Goal: Information Seeking & Learning: Learn about a topic

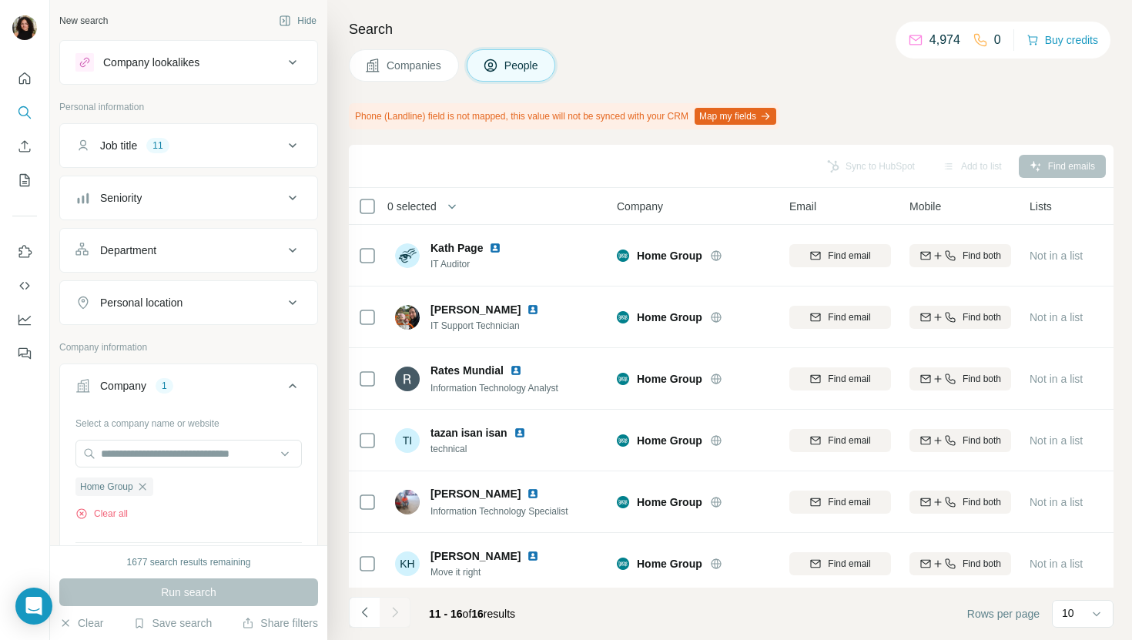
scroll to position [7, 0]
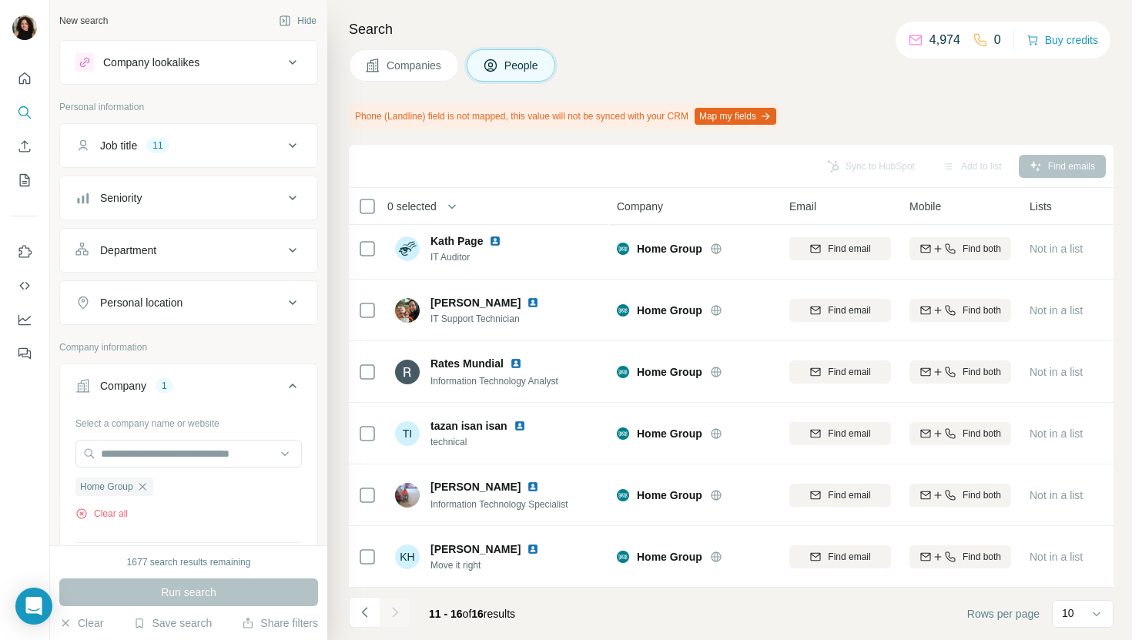
click at [398, 67] on span "Companies" at bounding box center [414, 65] width 56 height 15
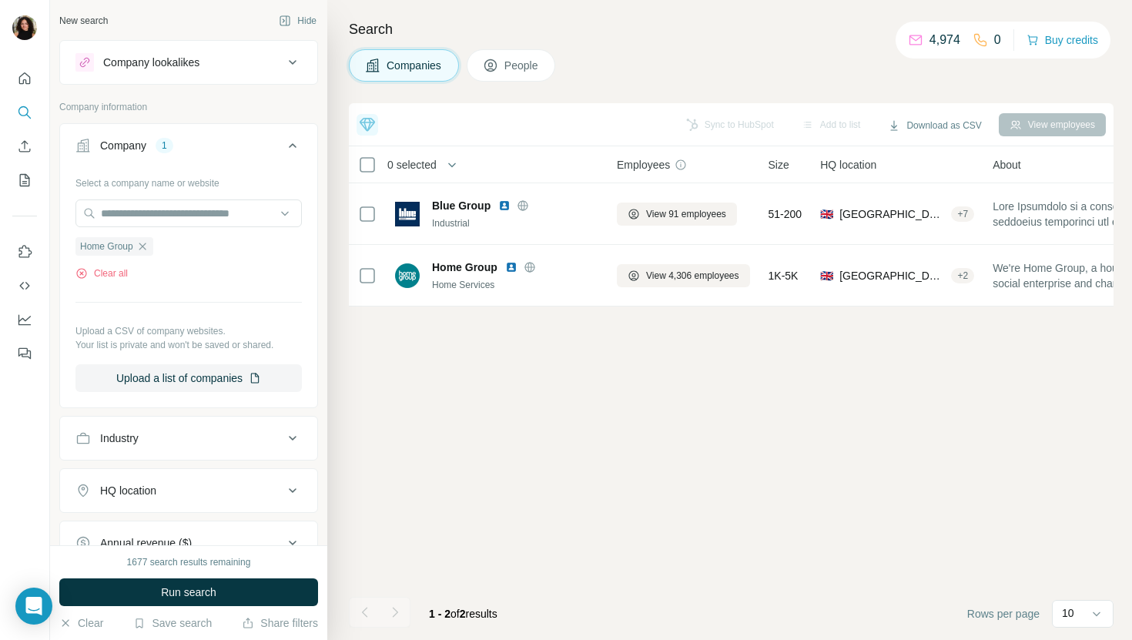
scroll to position [0, 0]
click at [219, 203] on input "text" at bounding box center [188, 213] width 226 height 28
paste input "**********"
type input "**********"
click at [234, 249] on div "Miniclip miniclip.com" at bounding box center [188, 255] width 219 height 42
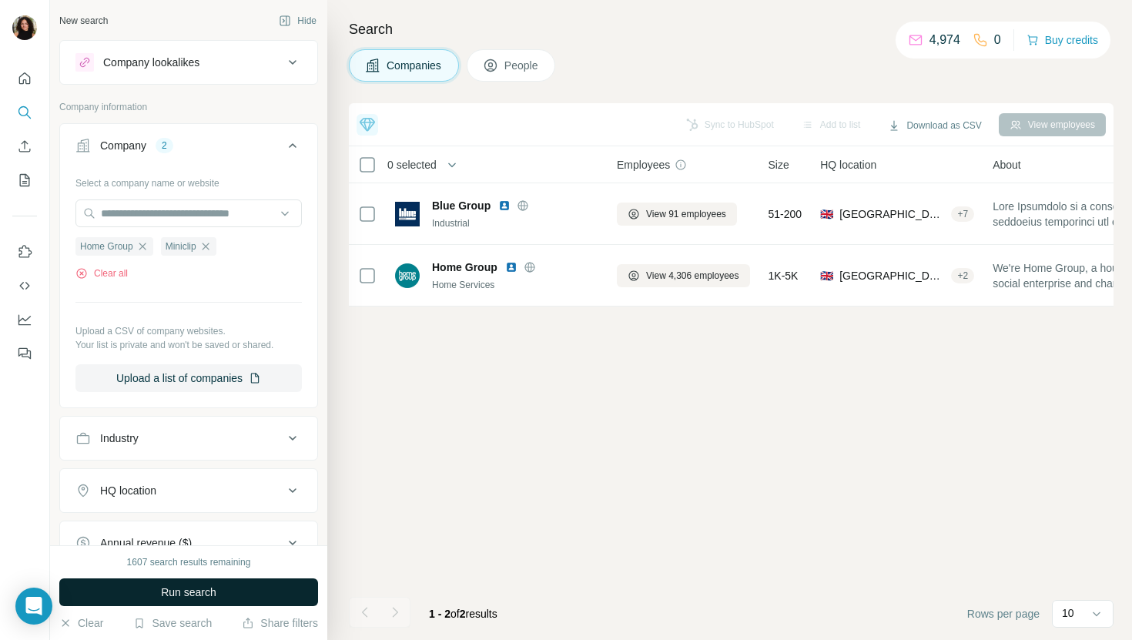
click at [218, 590] on button "Run search" at bounding box center [188, 592] width 259 height 28
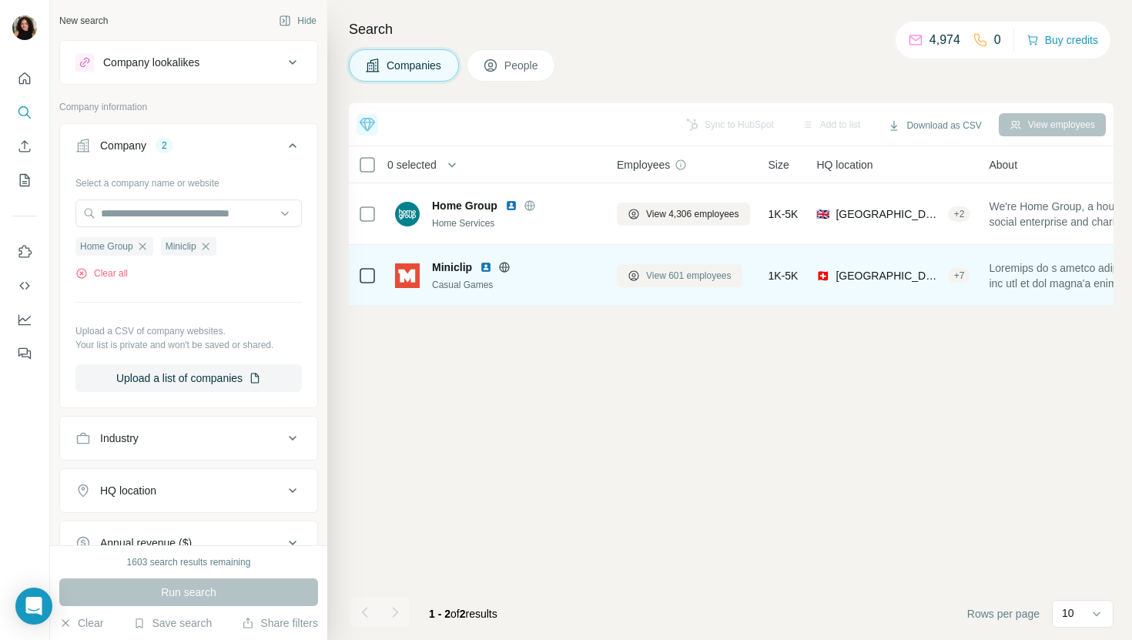
click at [652, 270] on span "View 601 employees" at bounding box center [688, 276] width 85 height 14
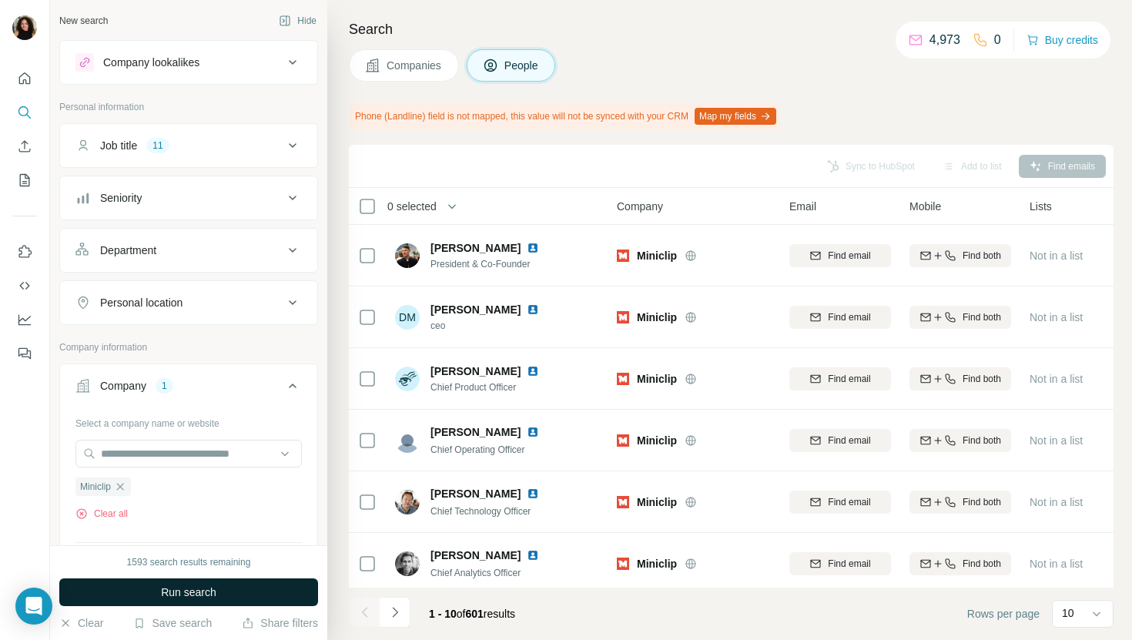
click at [276, 597] on button "Run search" at bounding box center [188, 592] width 259 height 28
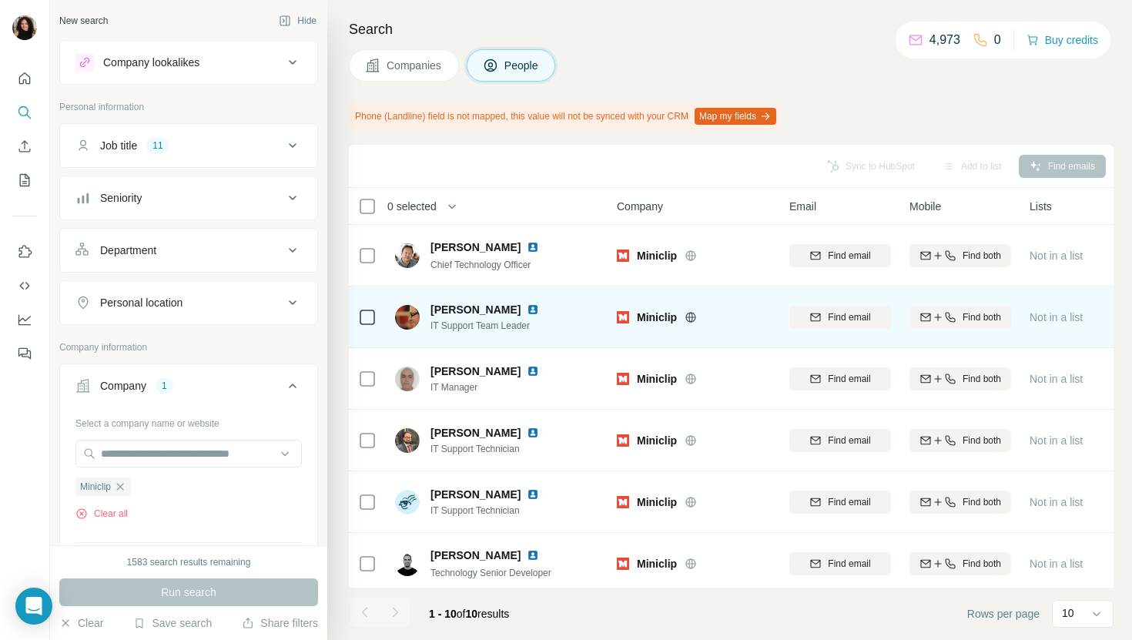
click at [527, 306] on img at bounding box center [533, 309] width 12 height 12
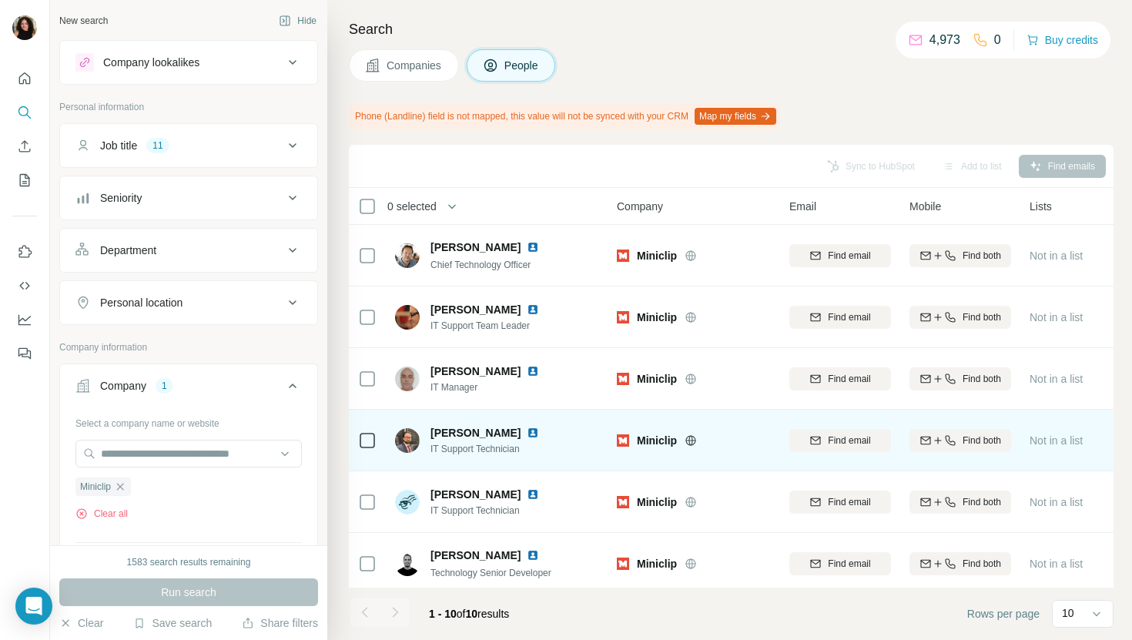
click at [527, 433] on img at bounding box center [533, 433] width 12 height 12
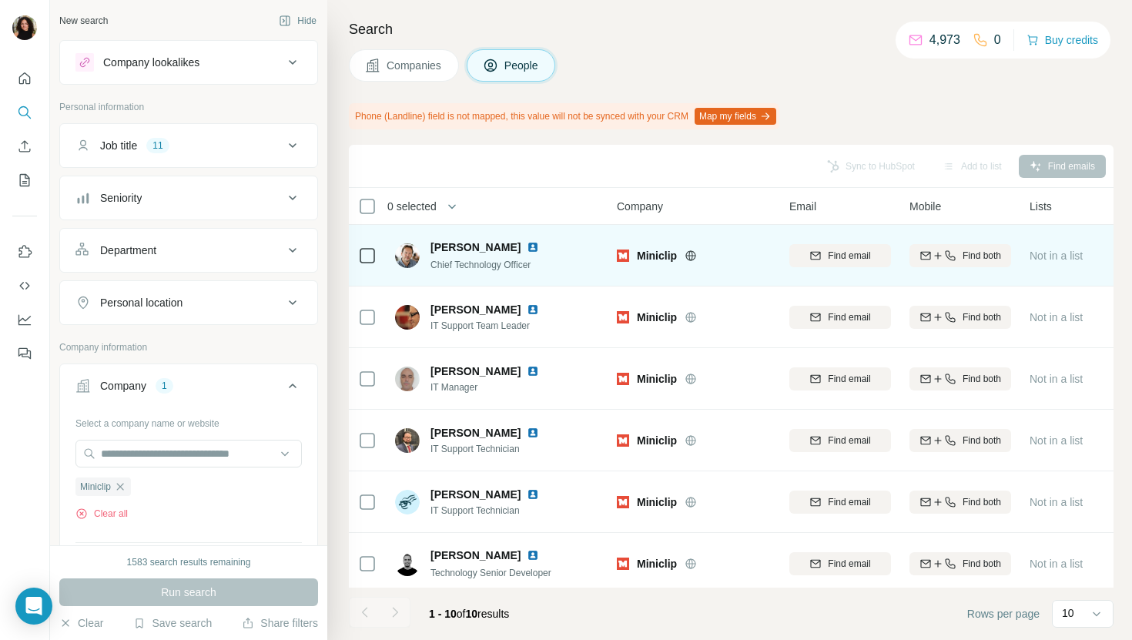
click at [527, 246] on img at bounding box center [533, 247] width 12 height 12
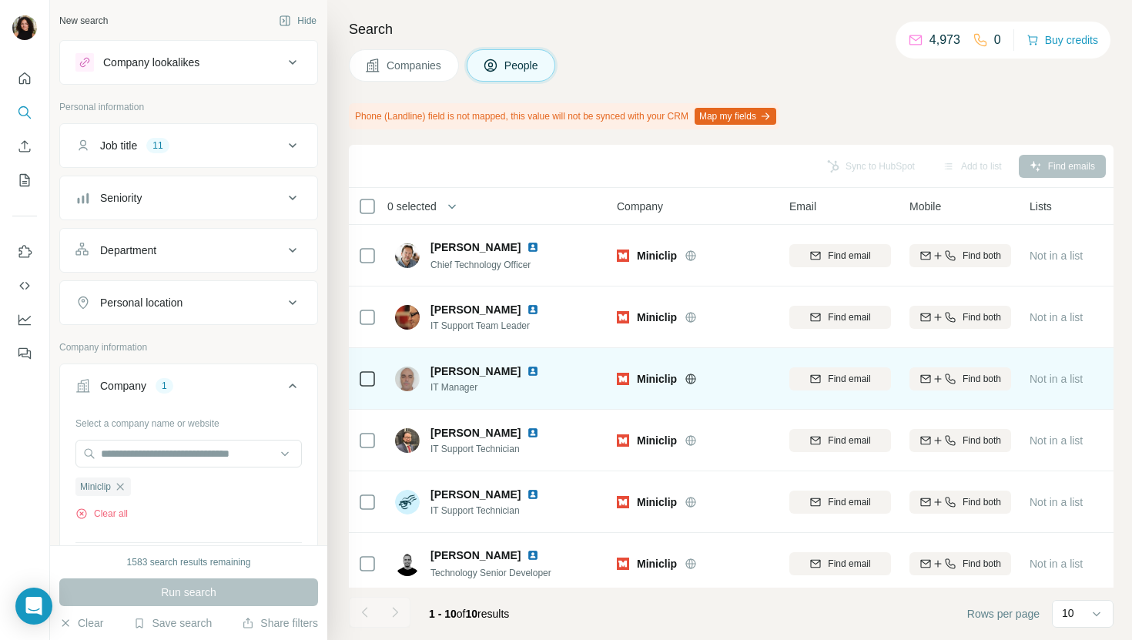
click at [527, 371] on img at bounding box center [533, 371] width 12 height 12
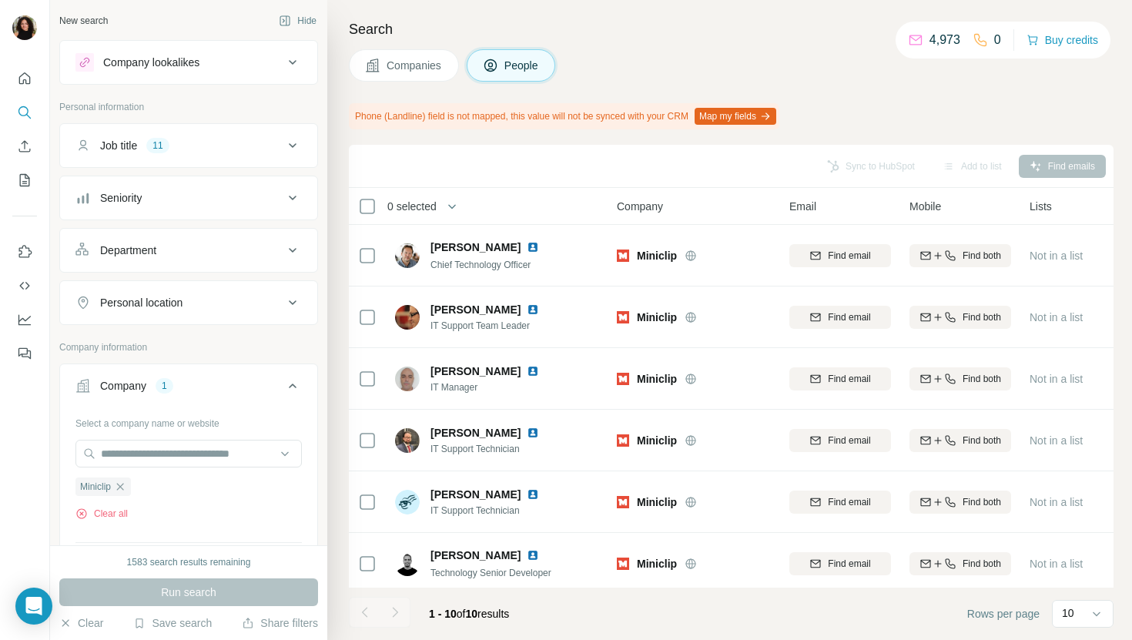
click at [404, 72] on span "Companies" at bounding box center [414, 65] width 56 height 15
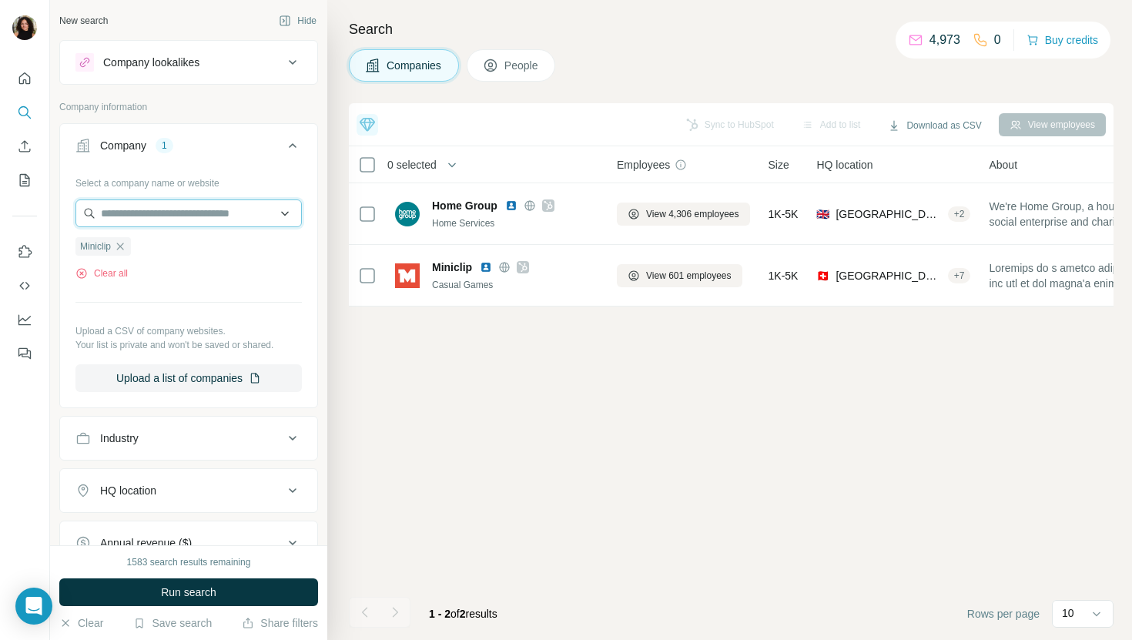
click at [186, 224] on input "text" at bounding box center [188, 213] width 226 height 28
paste input "**********"
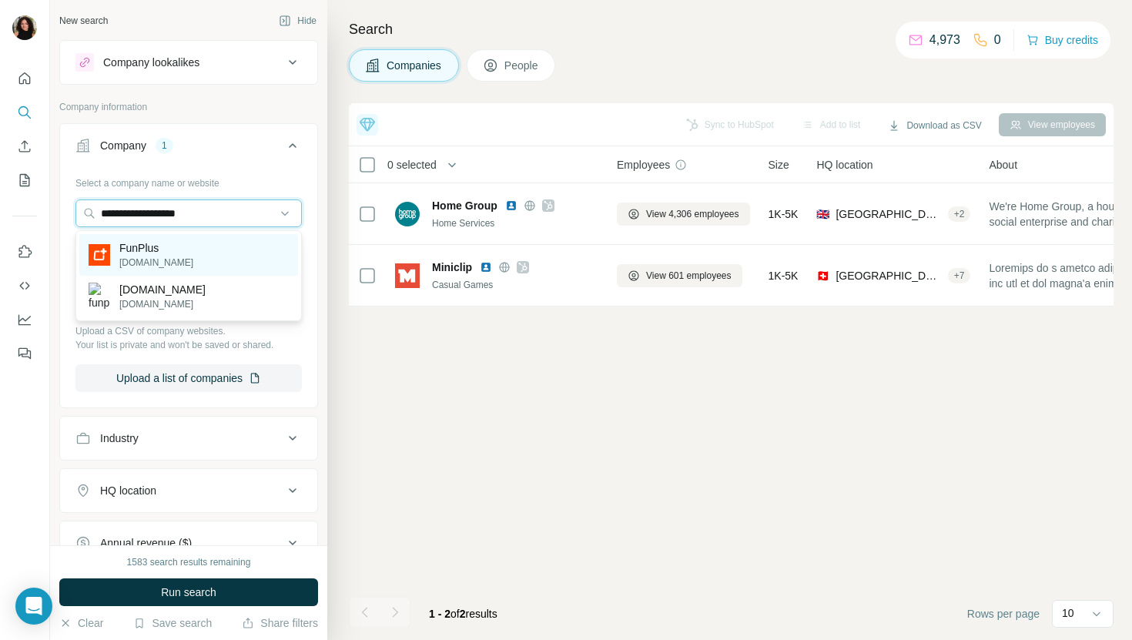
type input "**********"
click at [216, 248] on div "FunPlus funplus.com" at bounding box center [188, 255] width 219 height 42
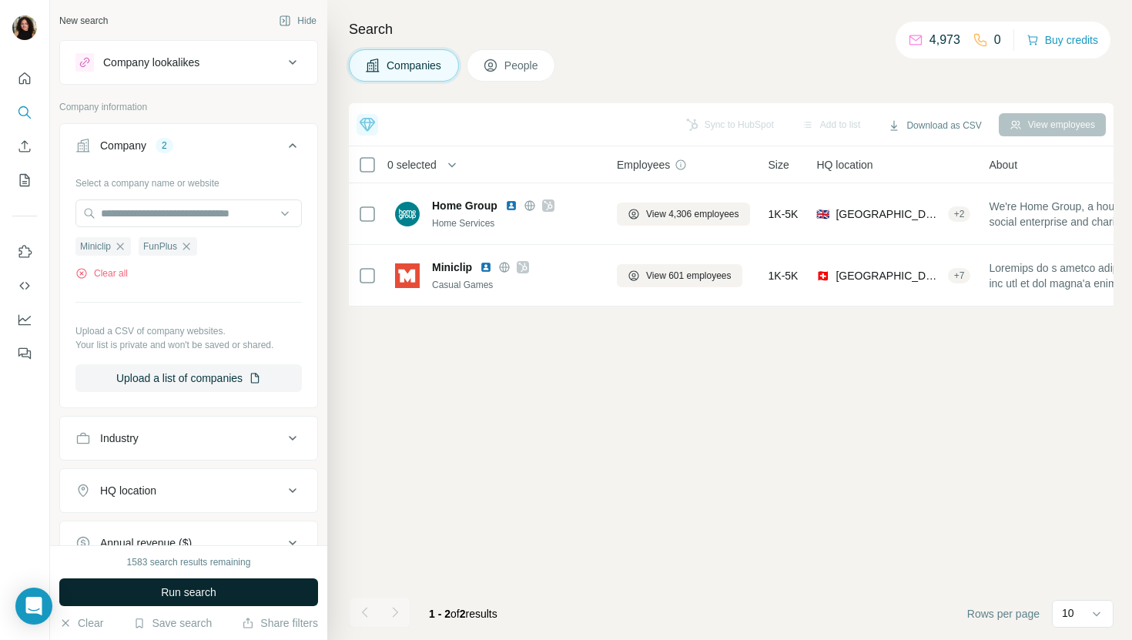
click at [241, 584] on button "Run search" at bounding box center [188, 592] width 259 height 28
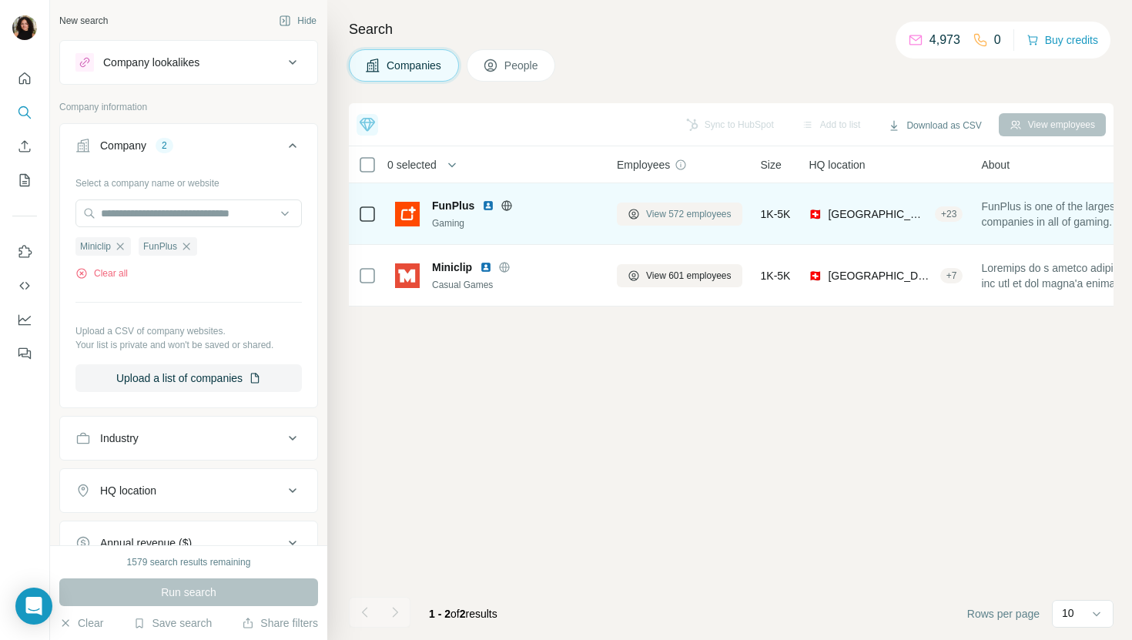
click at [669, 219] on button "View 572 employees" at bounding box center [679, 213] width 125 height 23
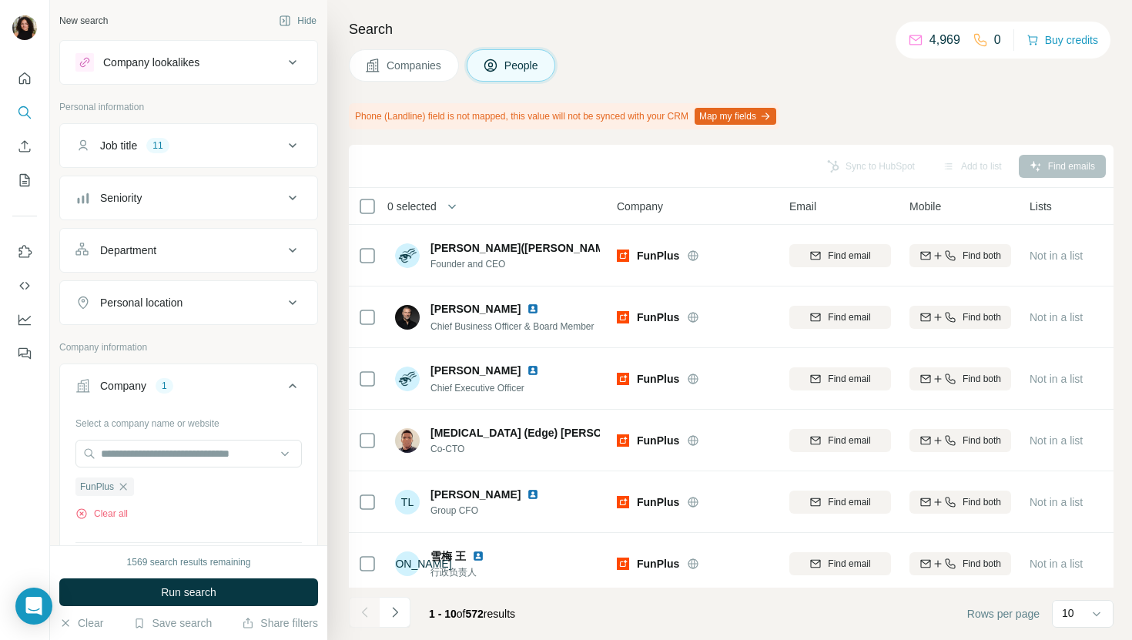
click at [259, 611] on div "1569 search results remaining Run search Clear Save search Share filters" at bounding box center [188, 592] width 277 height 95
click at [259, 597] on button "Run search" at bounding box center [188, 592] width 259 height 28
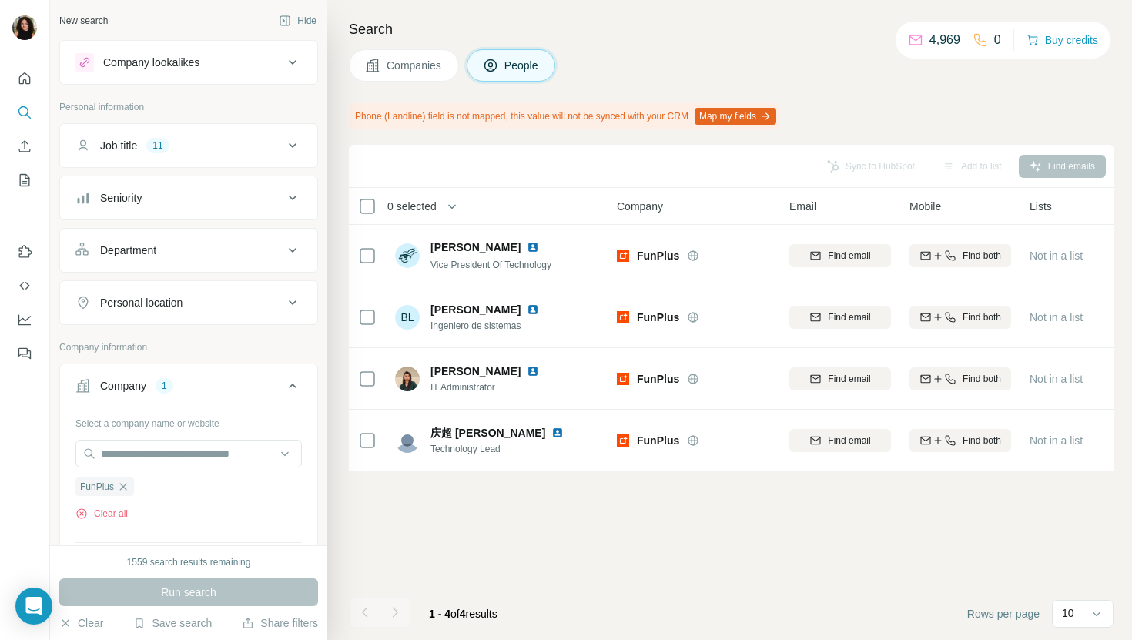
click at [426, 86] on div "Search Companies People Phone (Landline) field is not mapped, this value will n…" at bounding box center [729, 320] width 805 height 640
click at [423, 74] on button "Companies" at bounding box center [404, 65] width 110 height 32
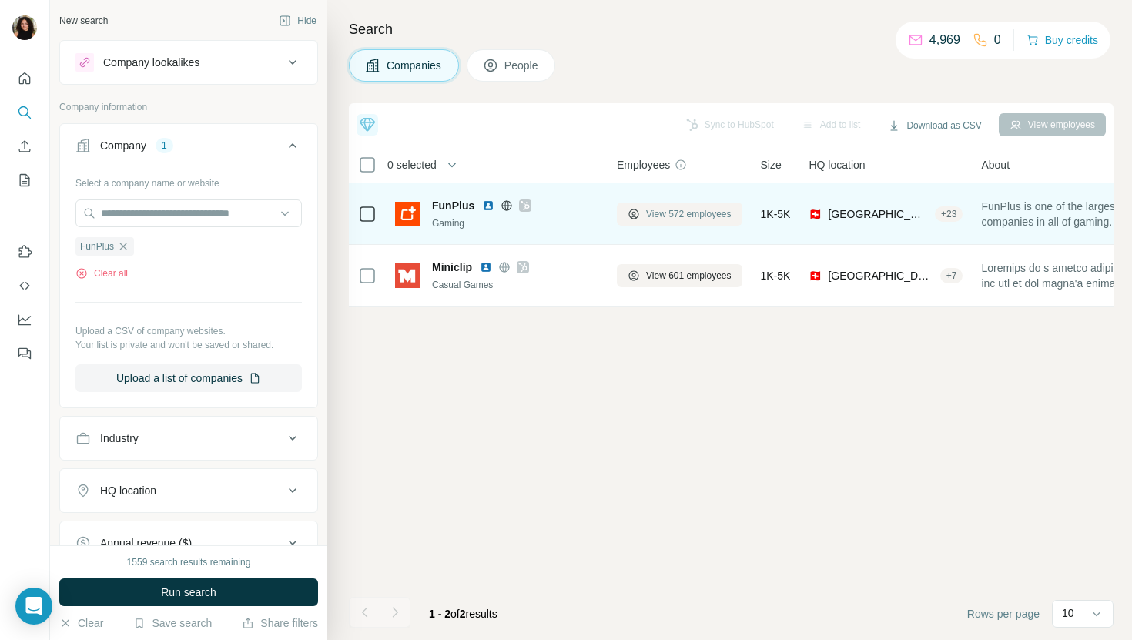
click at [665, 218] on span "View 572 employees" at bounding box center [688, 214] width 85 height 14
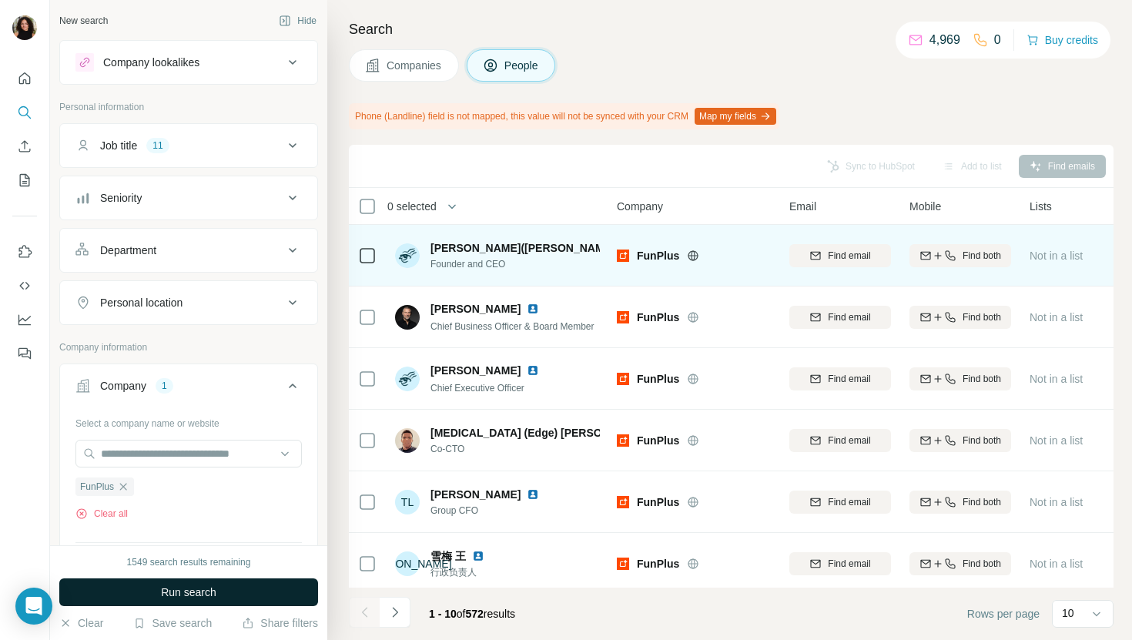
click at [262, 594] on button "Run search" at bounding box center [188, 592] width 259 height 28
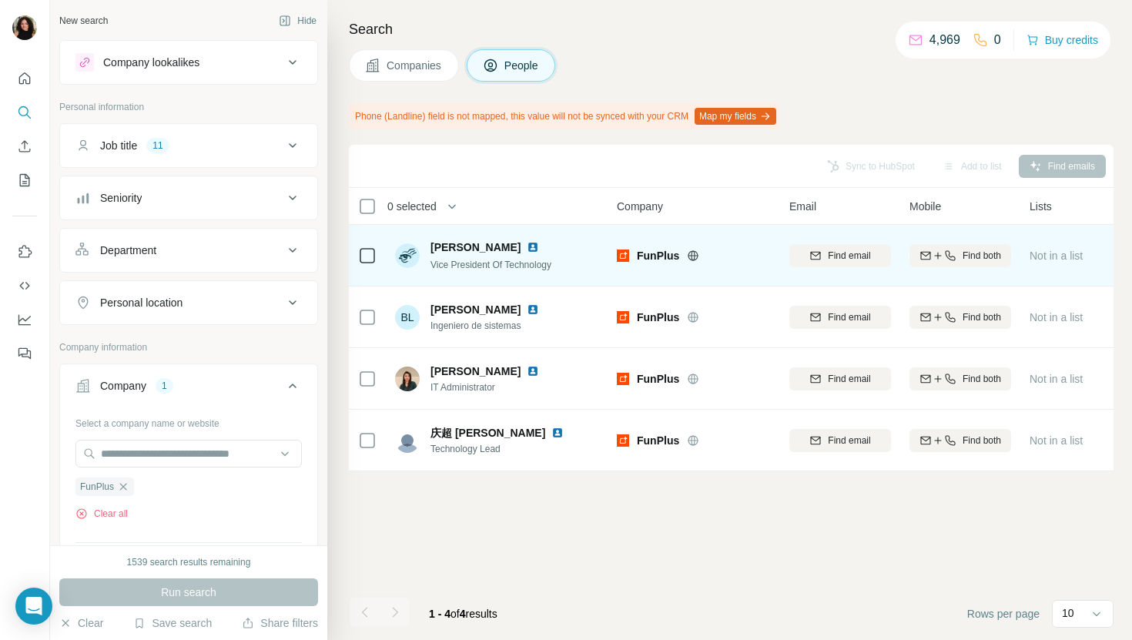
click at [527, 244] on img at bounding box center [533, 247] width 12 height 12
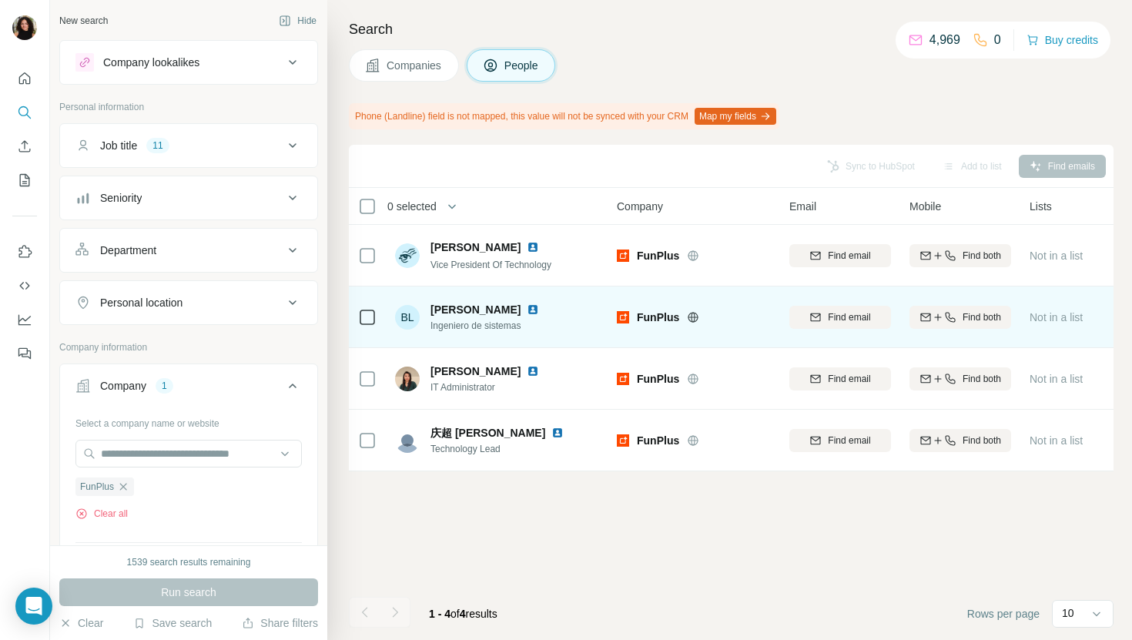
click at [527, 312] on div at bounding box center [542, 309] width 31 height 12
click at [527, 309] on img at bounding box center [533, 309] width 12 height 12
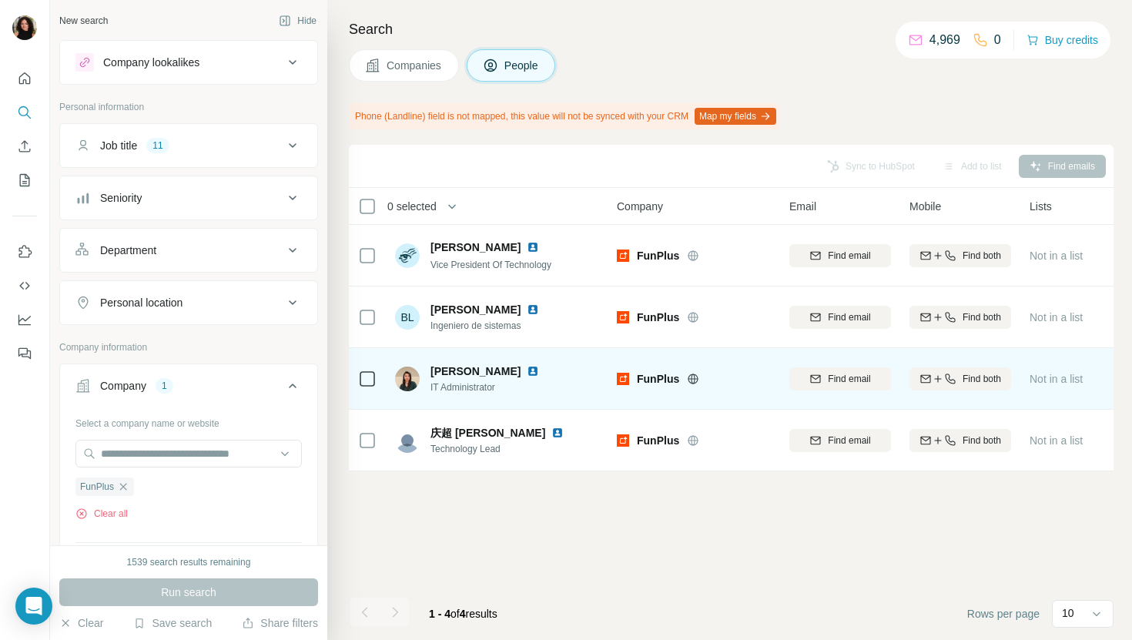
click at [527, 370] on img at bounding box center [533, 371] width 12 height 12
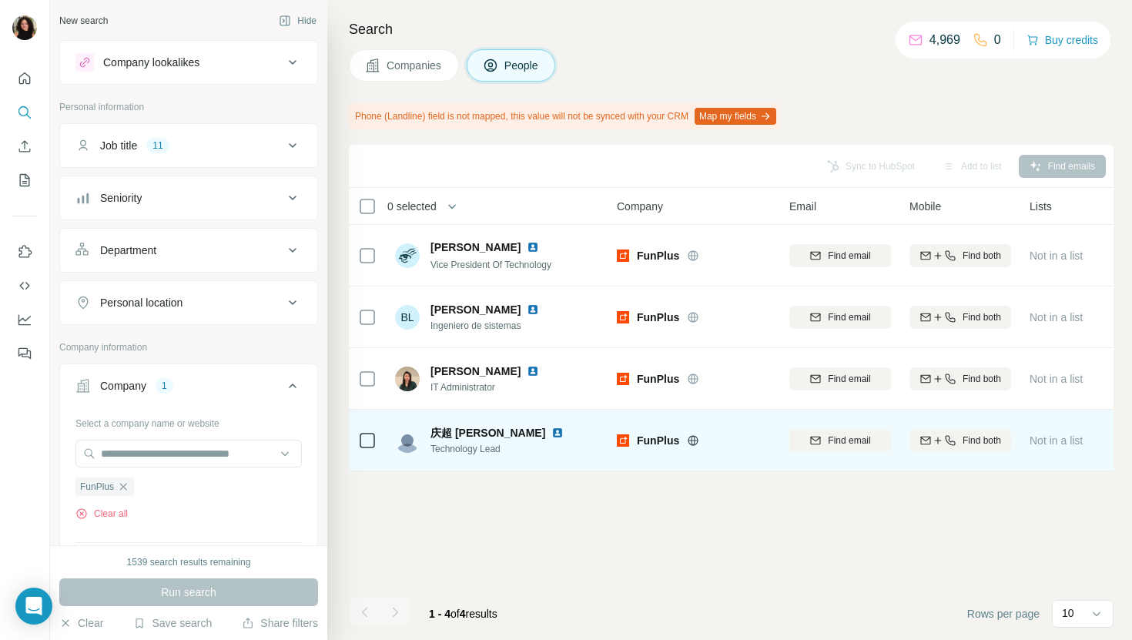
click at [551, 431] on img at bounding box center [557, 433] width 12 height 12
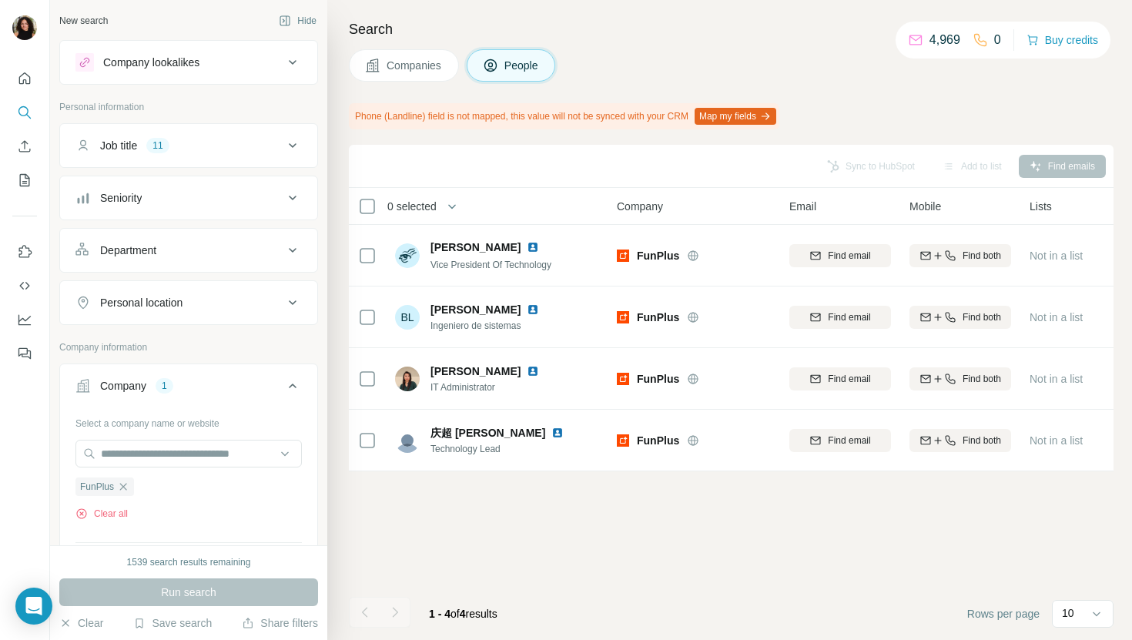
click at [425, 69] on span "Companies" at bounding box center [414, 65] width 56 height 15
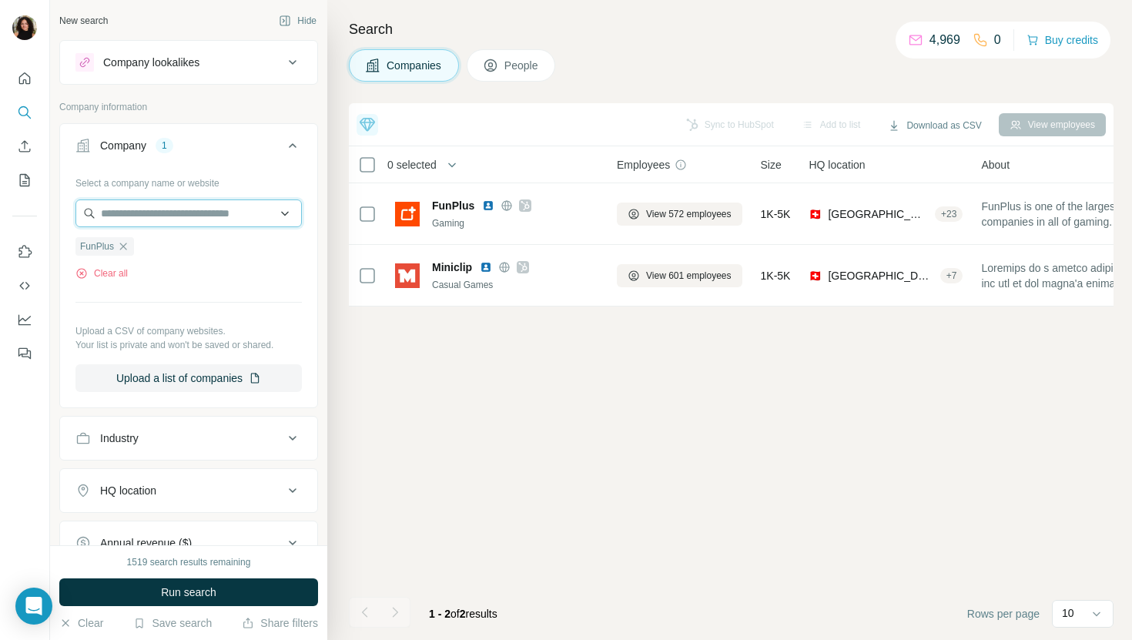
click at [186, 222] on input "text" at bounding box center [188, 213] width 226 height 28
paste input "**********"
type input "**********"
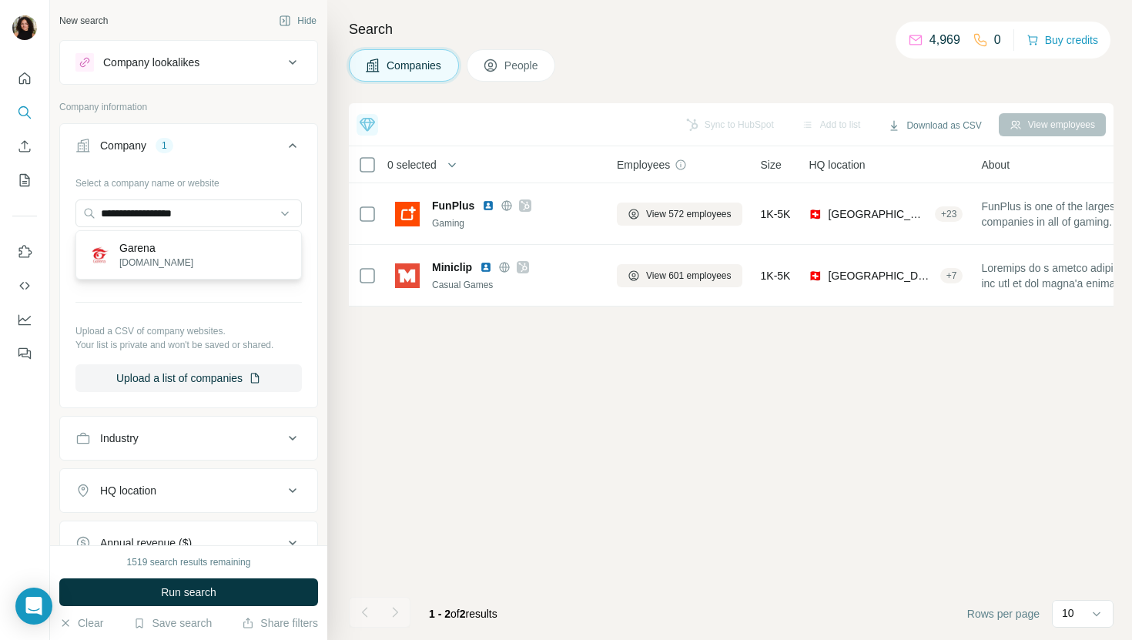
click at [236, 246] on div "Garena garena.com" at bounding box center [188, 255] width 219 height 42
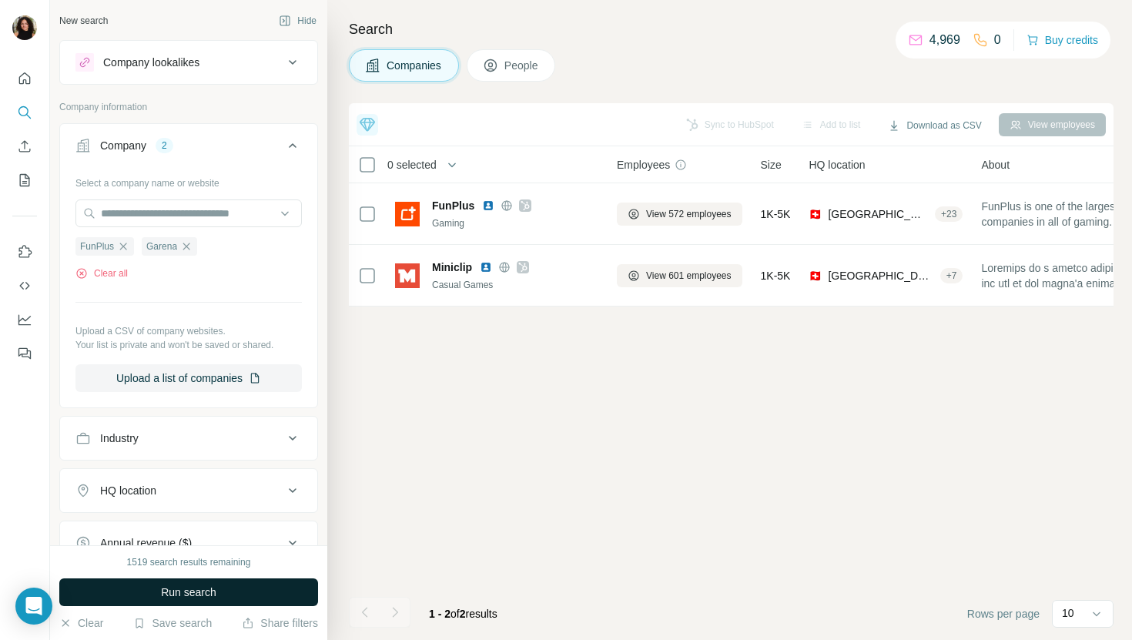
click at [203, 600] on button "Run search" at bounding box center [188, 592] width 259 height 28
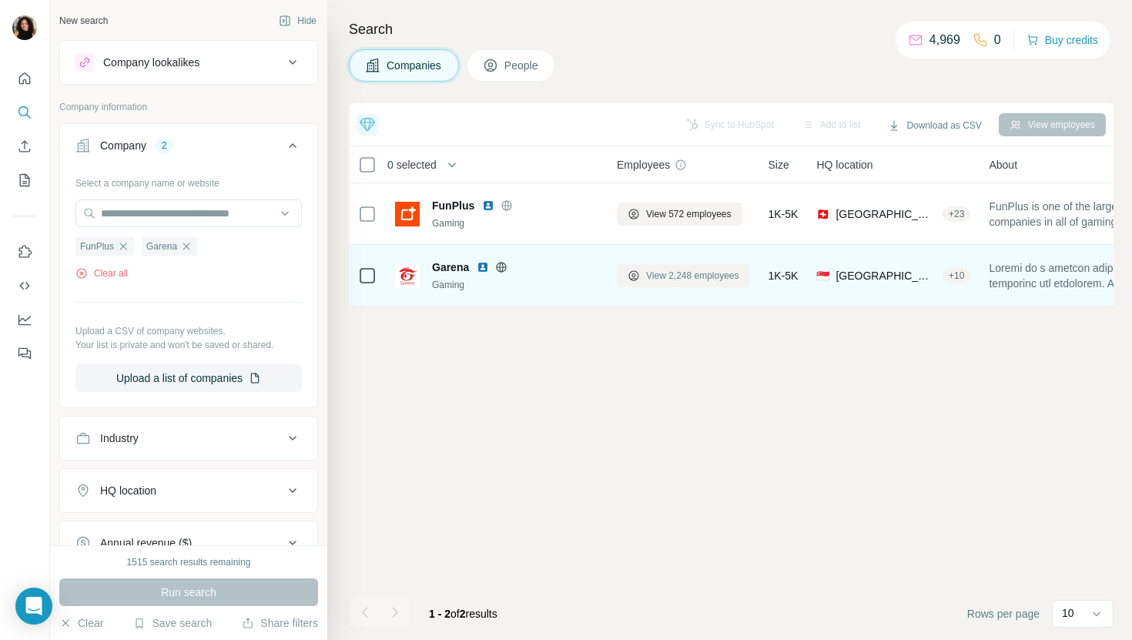
click at [683, 271] on span "View 2,248 employees" at bounding box center [692, 276] width 93 height 14
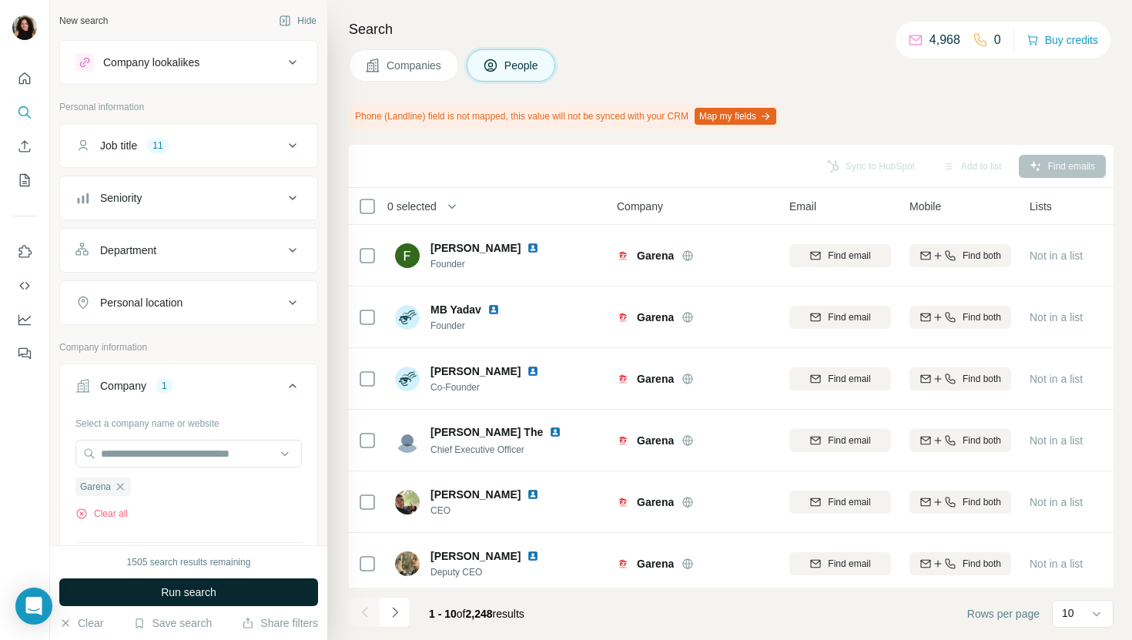
click at [279, 595] on button "Run search" at bounding box center [188, 592] width 259 height 28
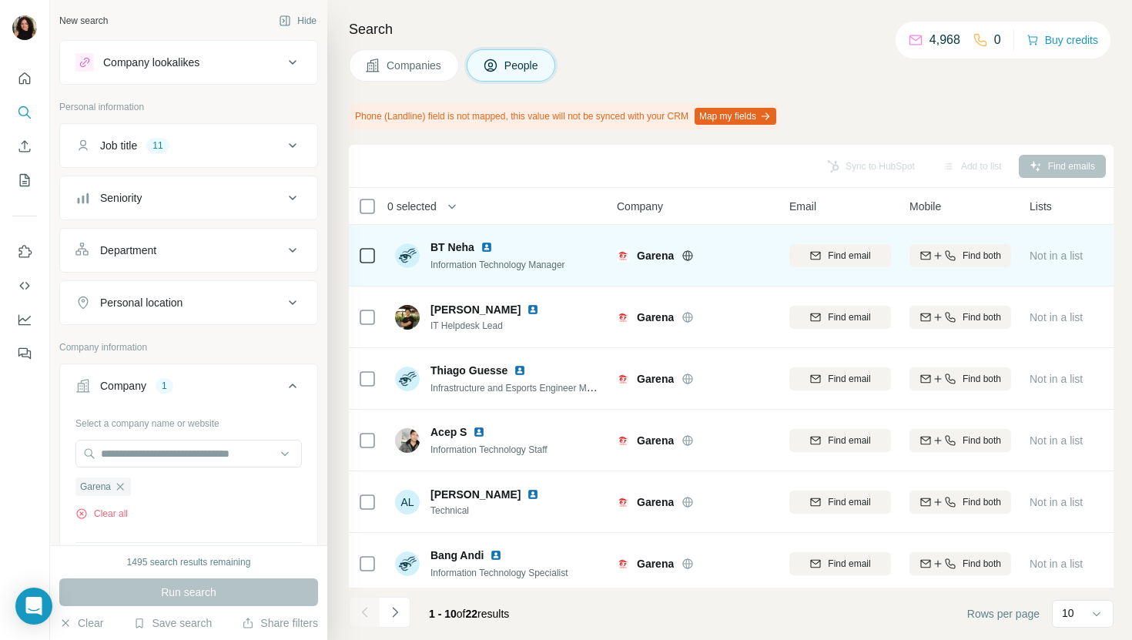
click at [495, 244] on div at bounding box center [495, 247] width 31 height 12
click at [486, 244] on img at bounding box center [486, 247] width 12 height 12
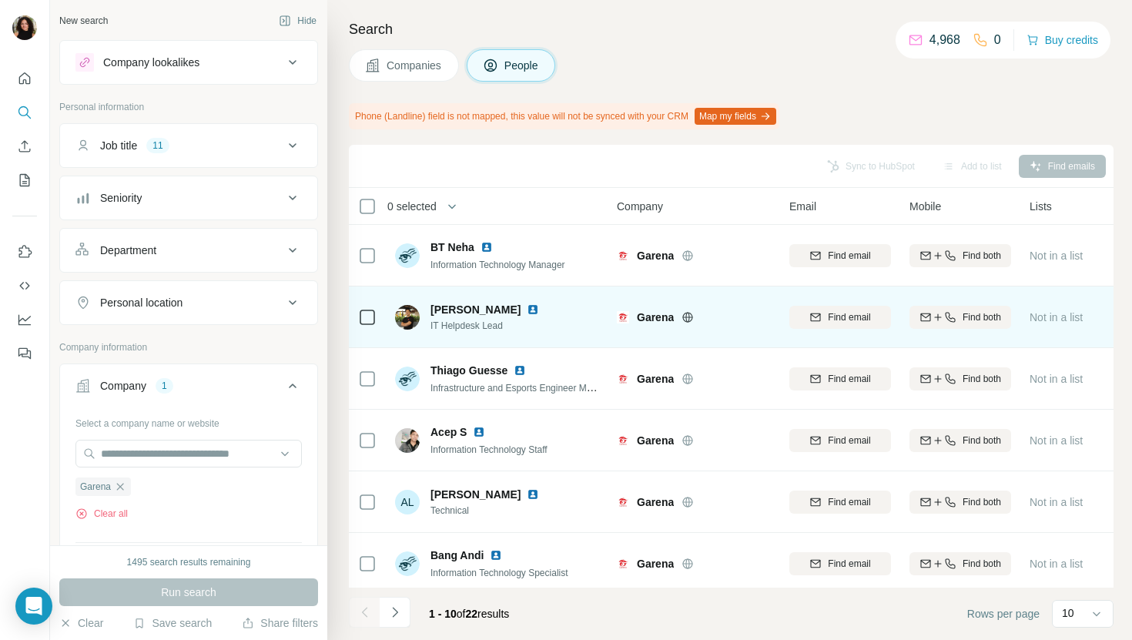
click at [527, 310] on img at bounding box center [533, 309] width 12 height 12
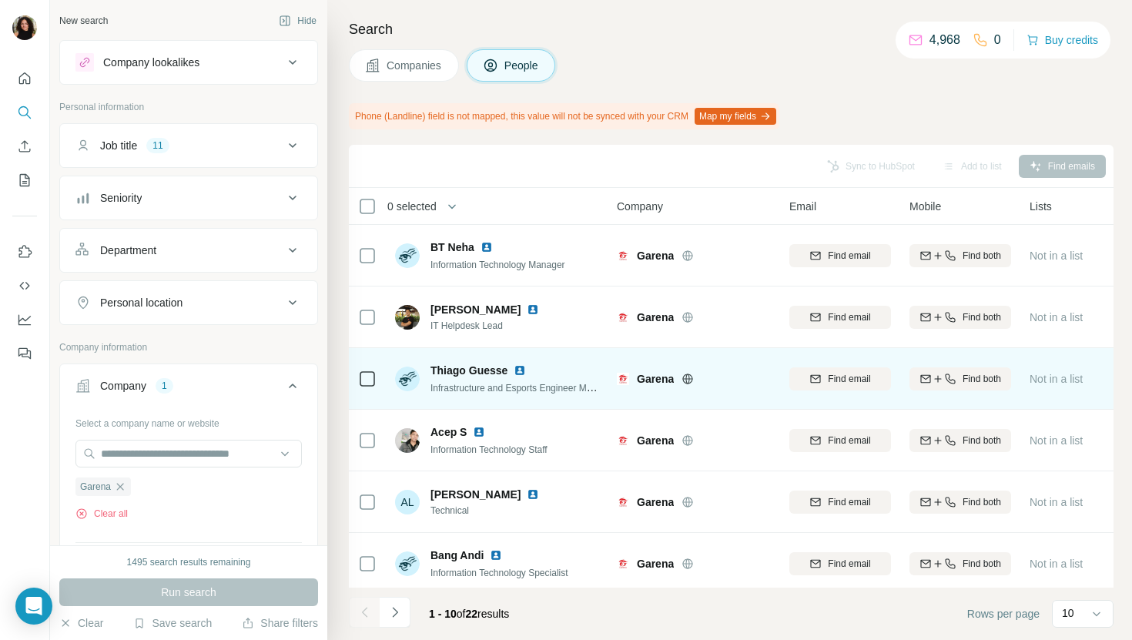
click at [519, 366] on img at bounding box center [520, 370] width 12 height 12
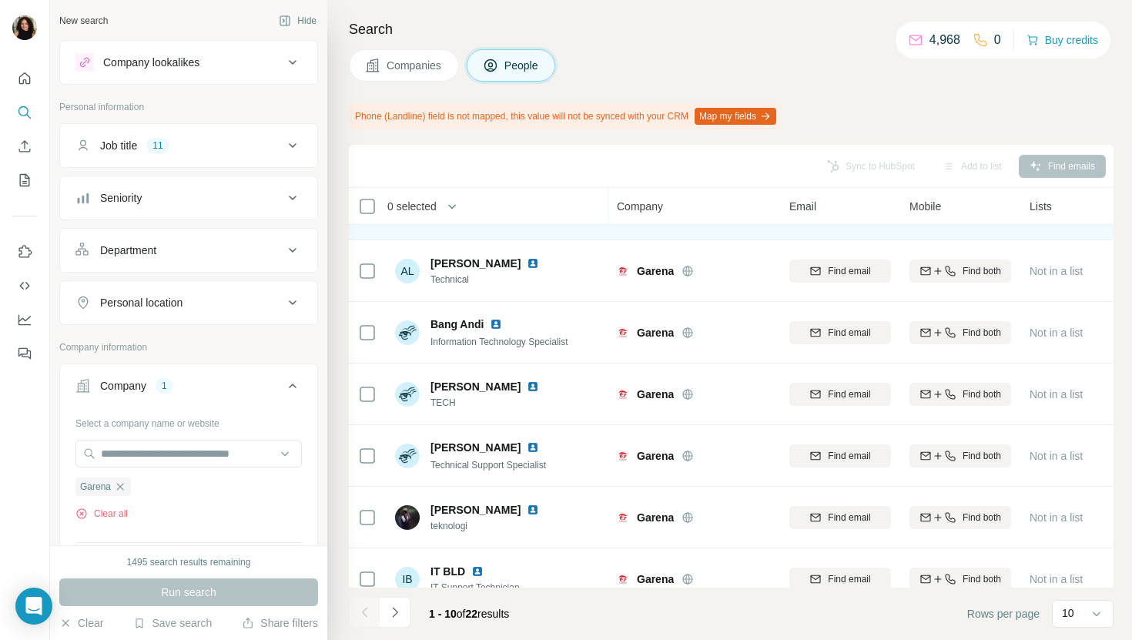
scroll to position [253, 0]
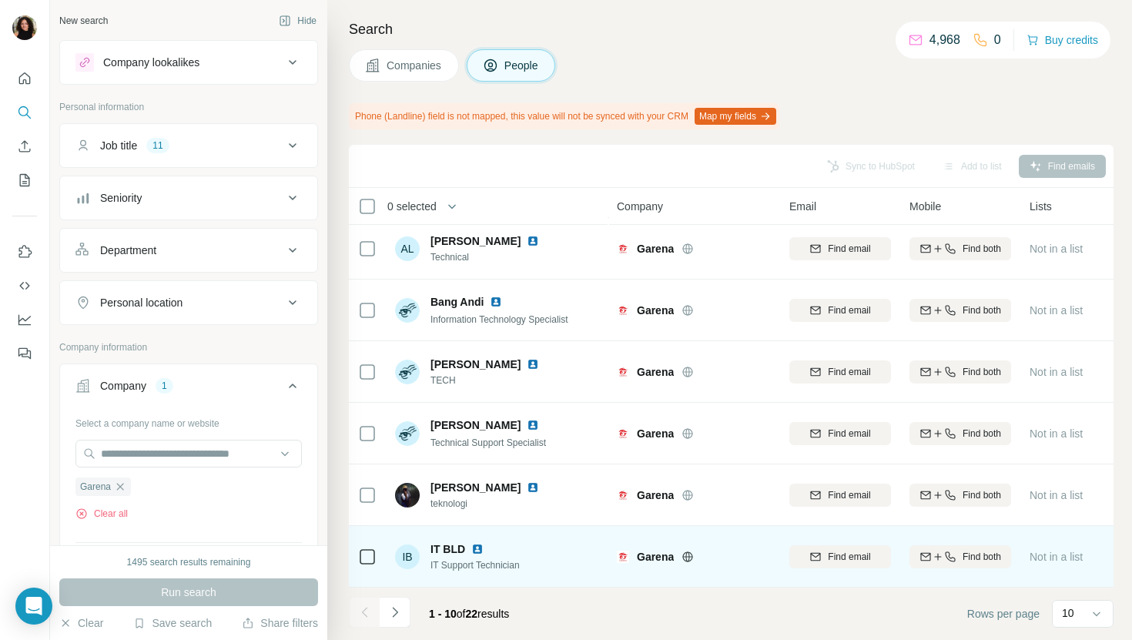
click at [473, 549] on img at bounding box center [477, 549] width 12 height 12
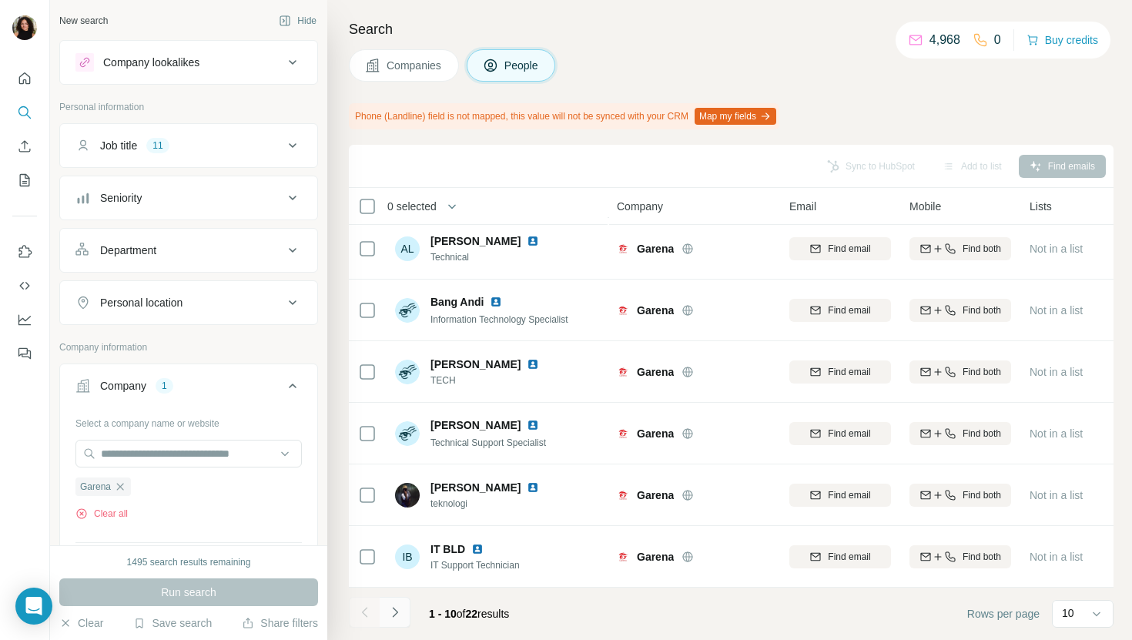
click at [404, 613] on button "Navigate to next page" at bounding box center [395, 612] width 31 height 31
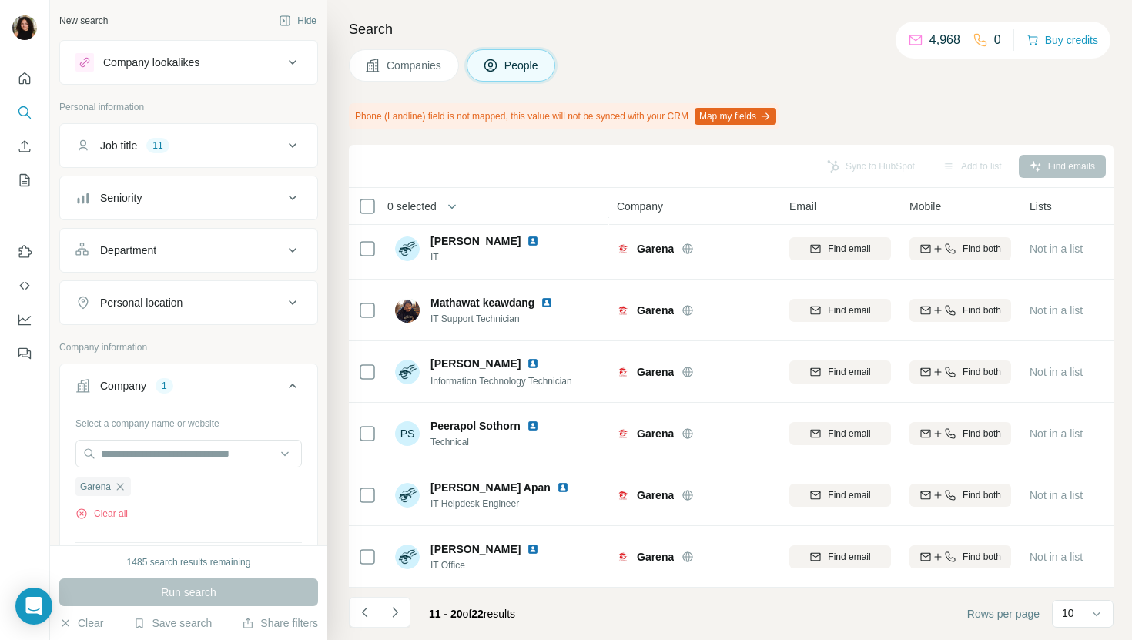
scroll to position [0, 0]
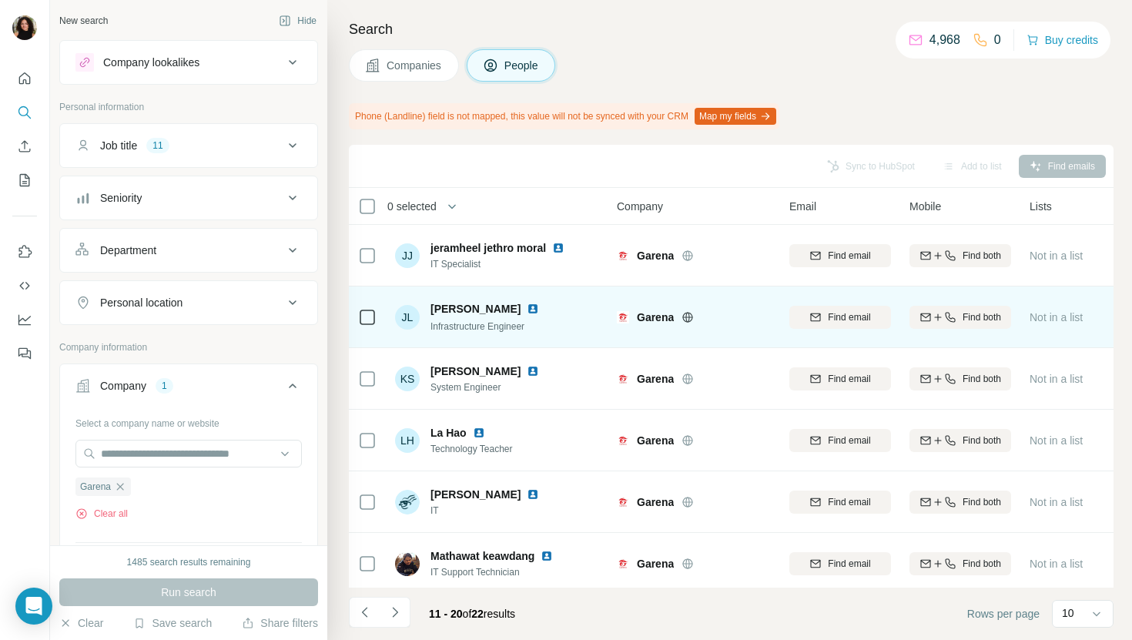
click at [527, 310] on img at bounding box center [533, 309] width 12 height 12
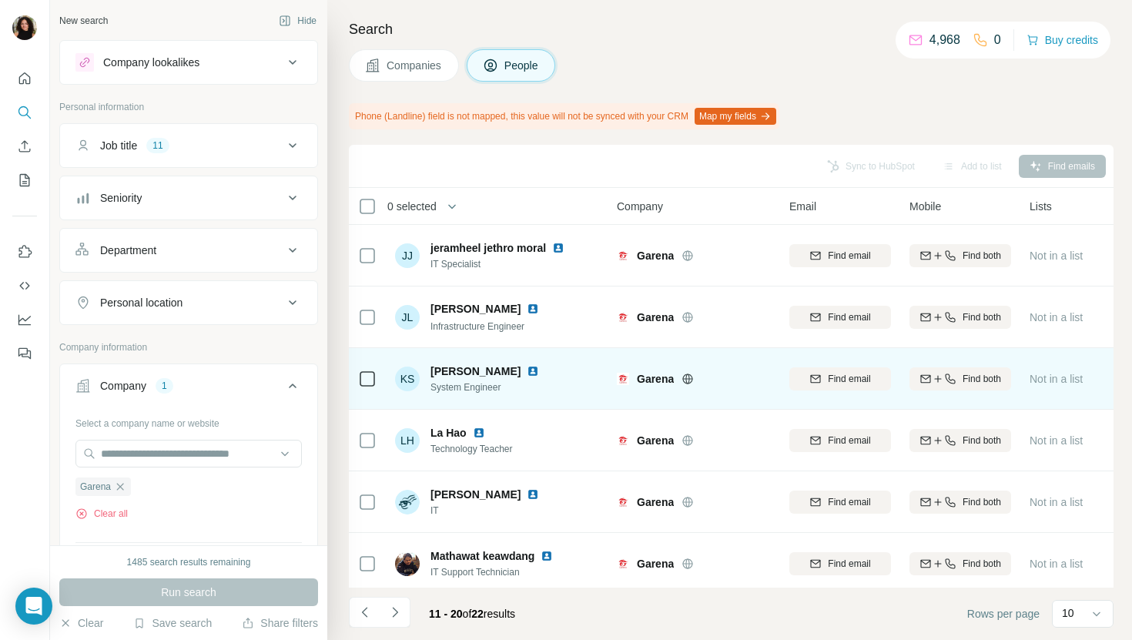
click at [539, 369] on img at bounding box center [533, 371] width 12 height 12
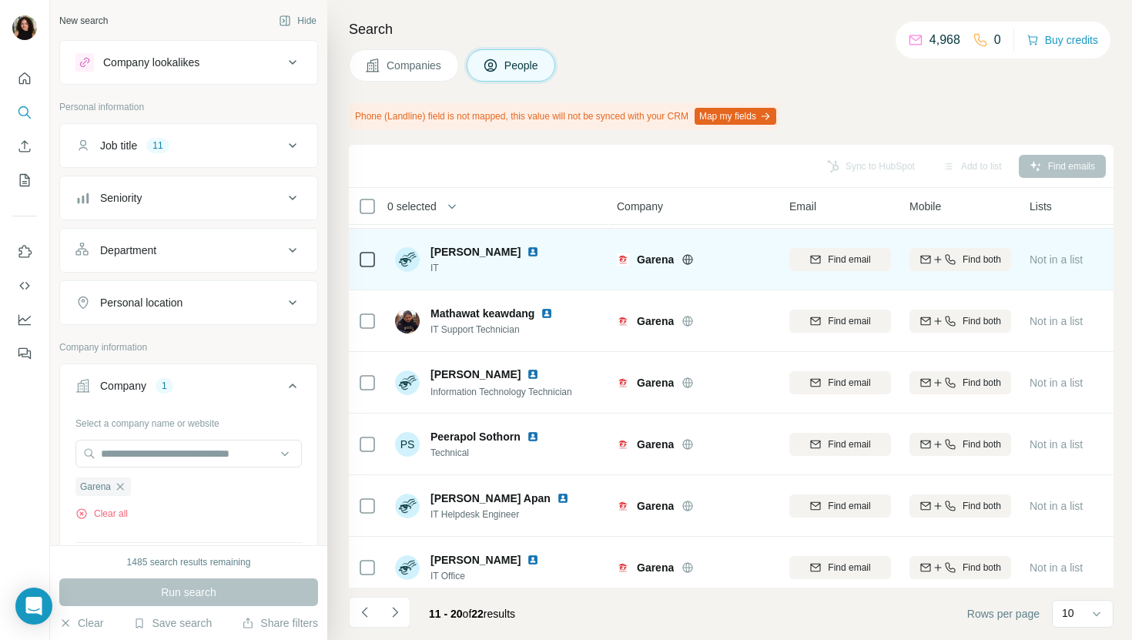
scroll to position [253, 0]
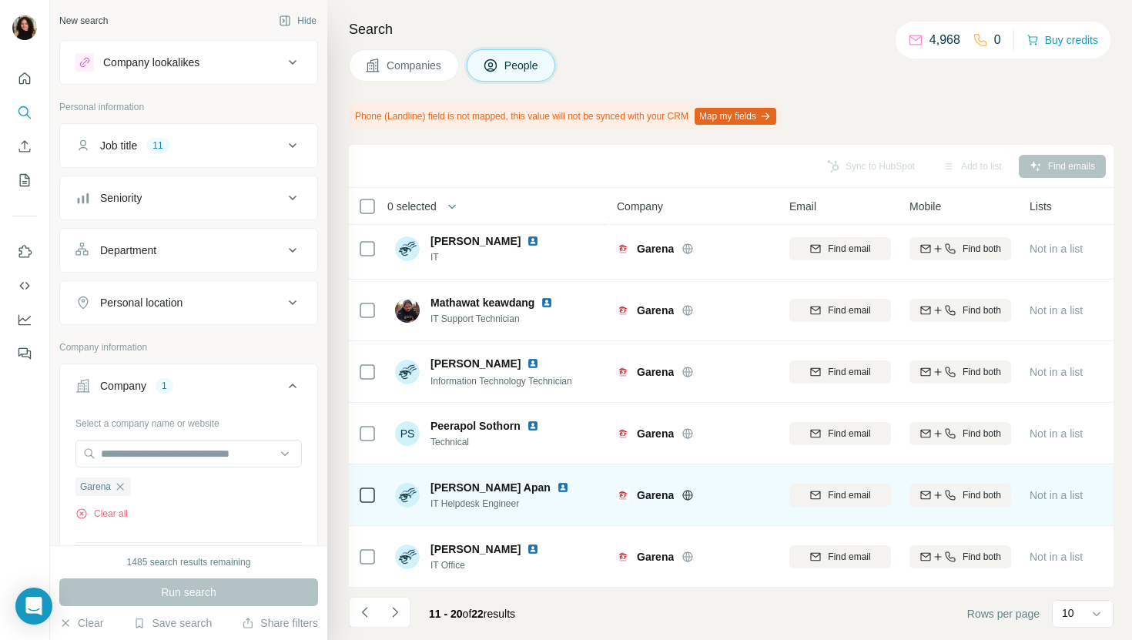
click at [576, 486] on div at bounding box center [572, 487] width 31 height 12
click at [569, 486] on img at bounding box center [563, 487] width 12 height 12
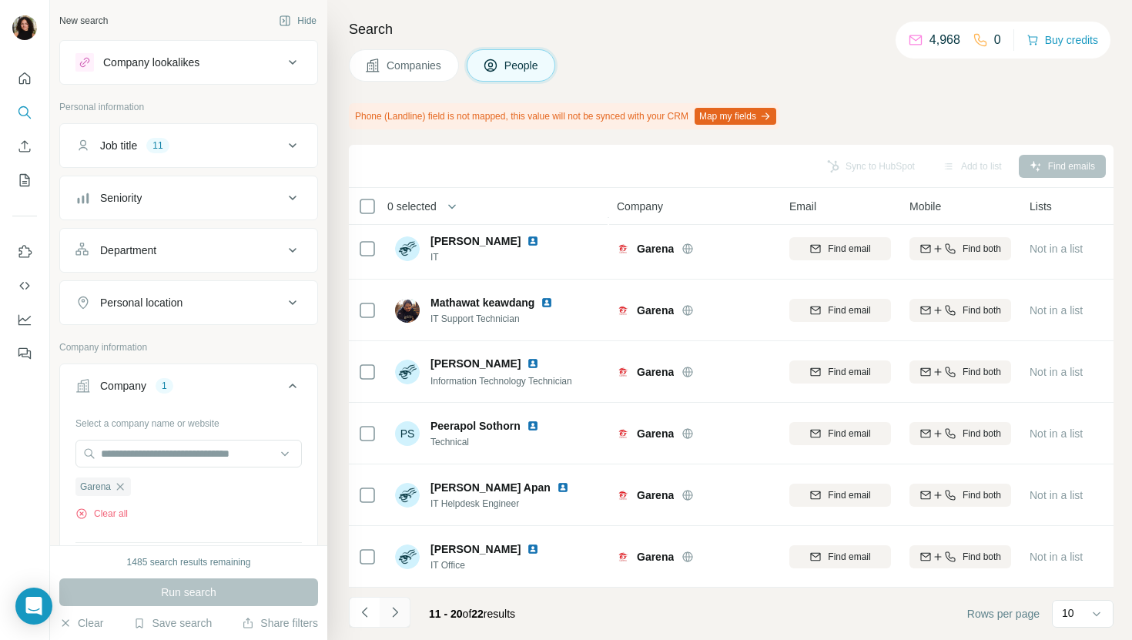
click at [396, 609] on icon "Navigate to next page" at bounding box center [394, 611] width 15 height 15
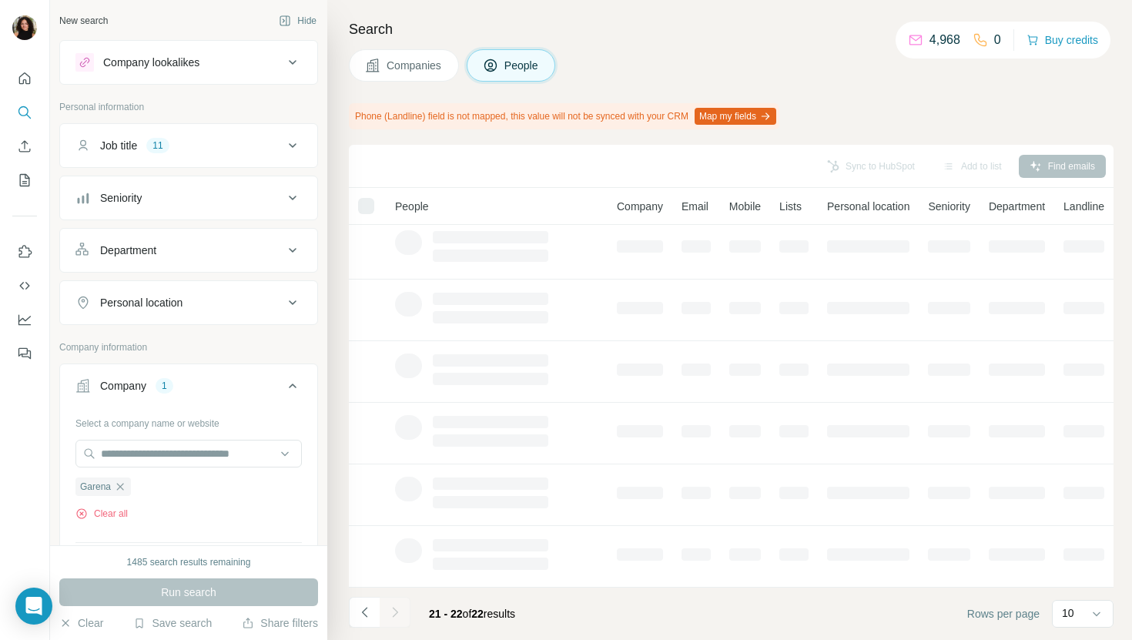
scroll to position [0, 0]
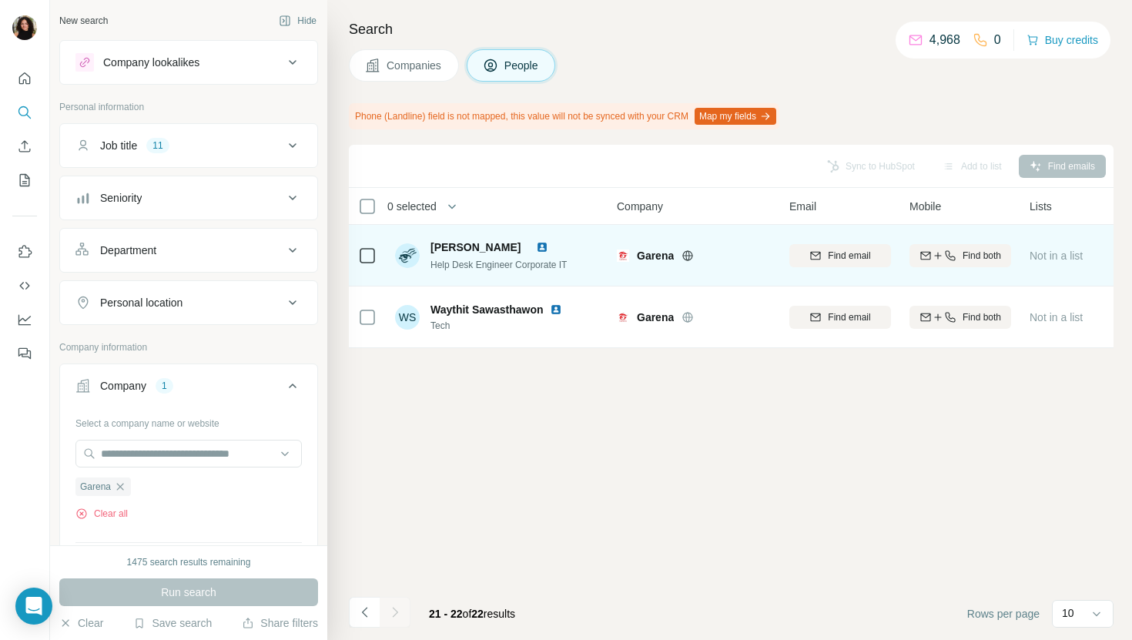
click at [548, 246] on img at bounding box center [542, 247] width 12 height 12
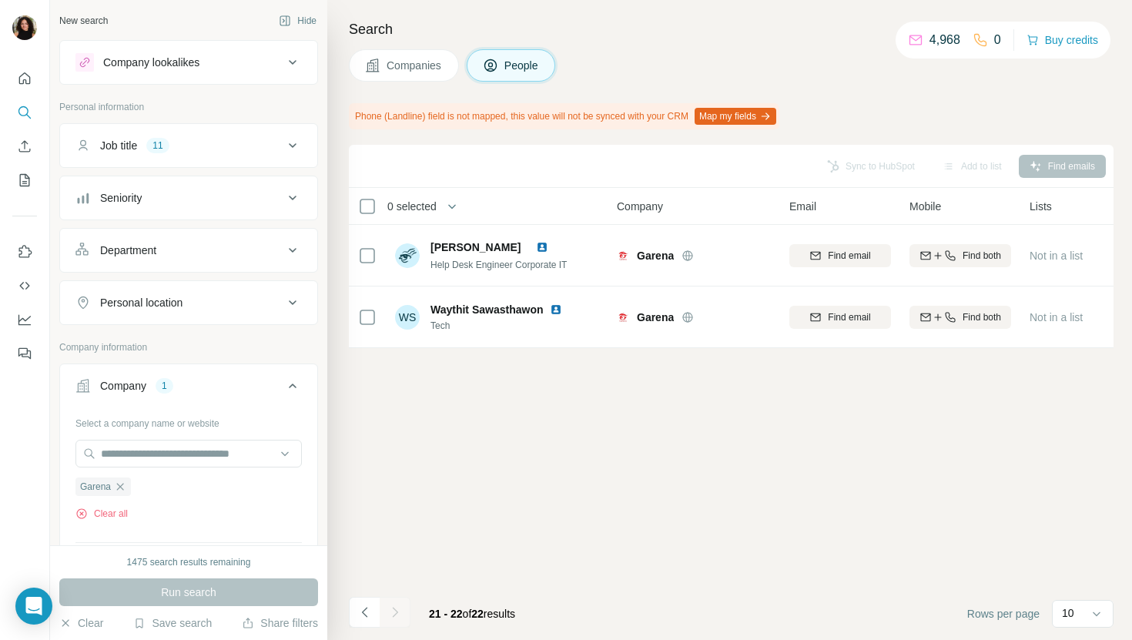
click at [389, 69] on span "Companies" at bounding box center [414, 65] width 56 height 15
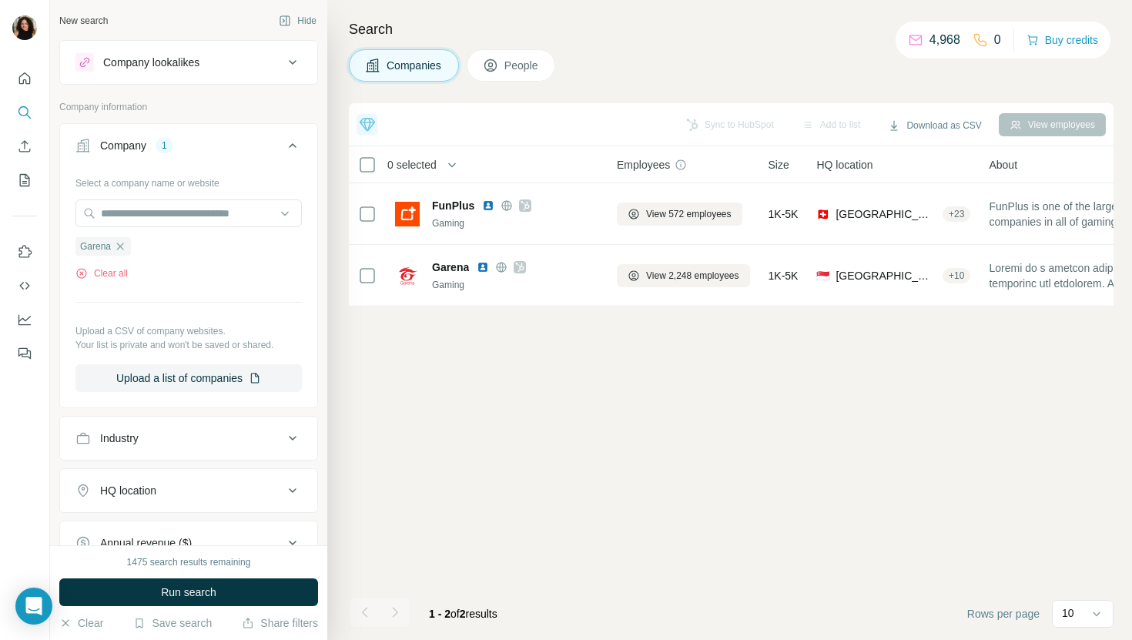
click at [210, 229] on div at bounding box center [188, 214] width 226 height 31
click at [207, 214] on input "text" at bounding box center [188, 213] width 226 height 28
paste input "*******"
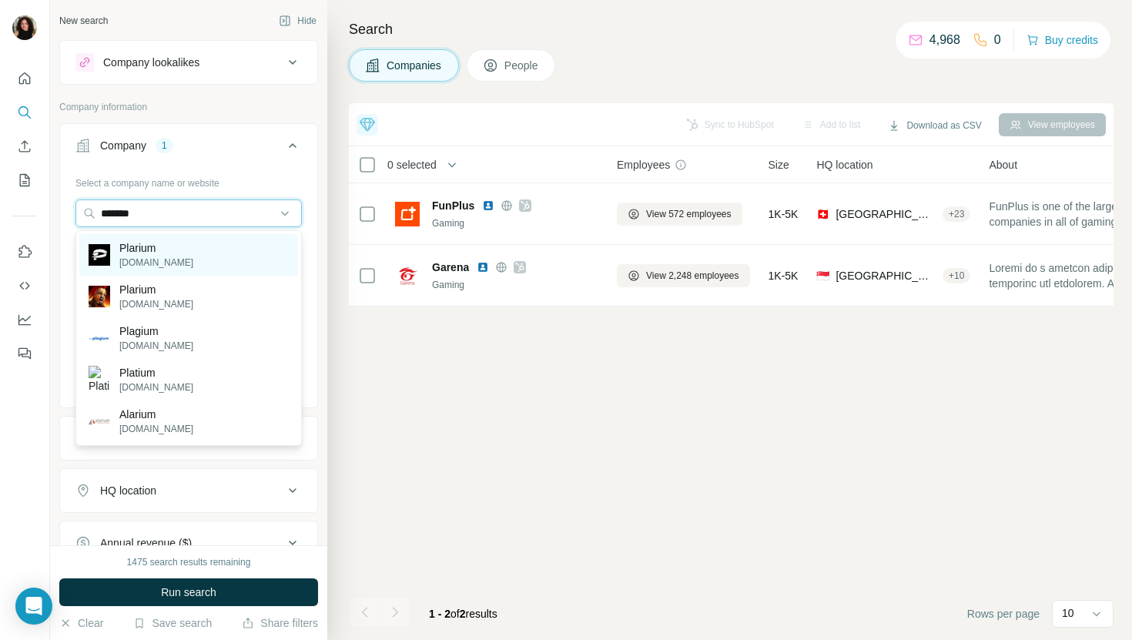
type input "*******"
click at [229, 269] on div "Plarium plarium.com" at bounding box center [188, 255] width 219 height 42
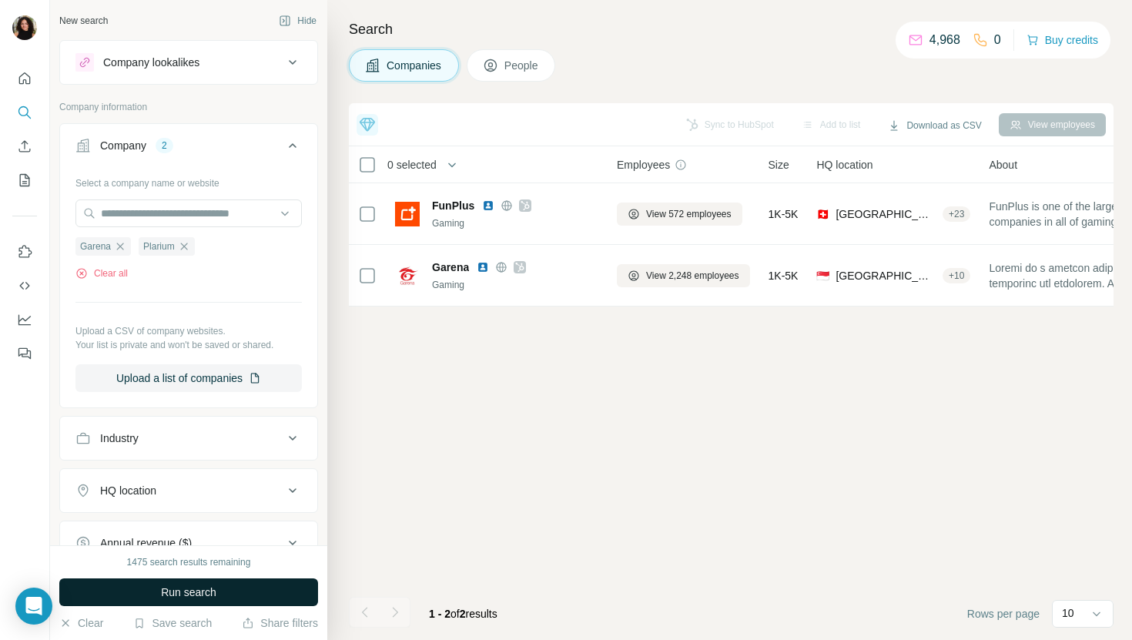
click at [220, 582] on button "Run search" at bounding box center [188, 592] width 259 height 28
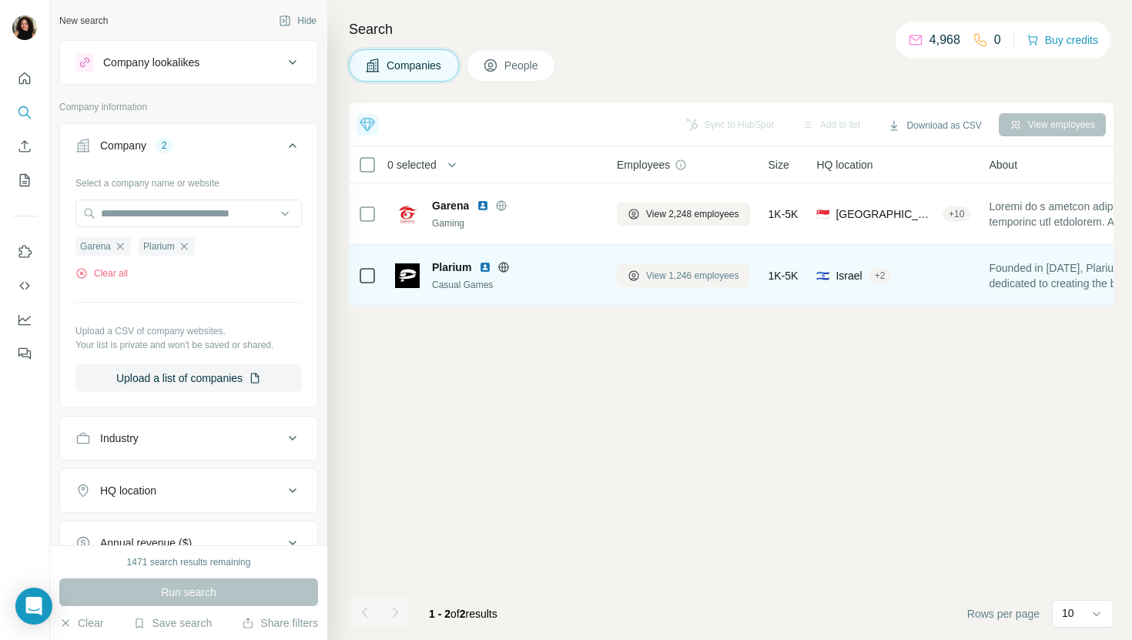
click at [671, 273] on span "View 1,246 employees" at bounding box center [692, 276] width 93 height 14
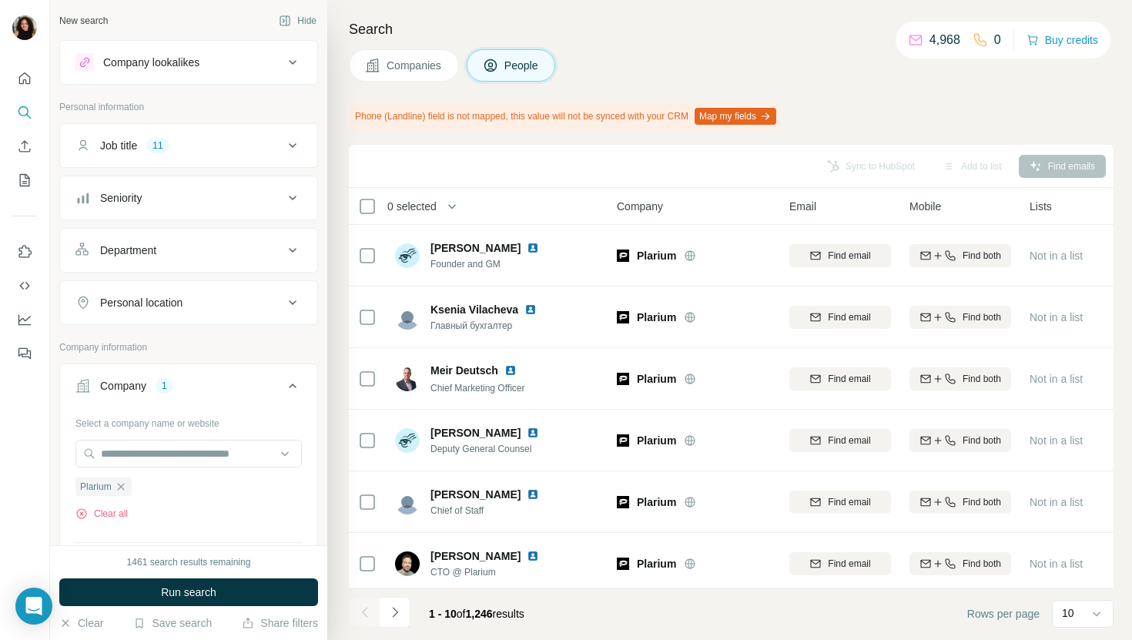
click at [265, 610] on div "1461 search results remaining Run search Clear Save search Share filters" at bounding box center [188, 592] width 277 height 95
click at [259, 597] on button "Run search" at bounding box center [188, 592] width 259 height 28
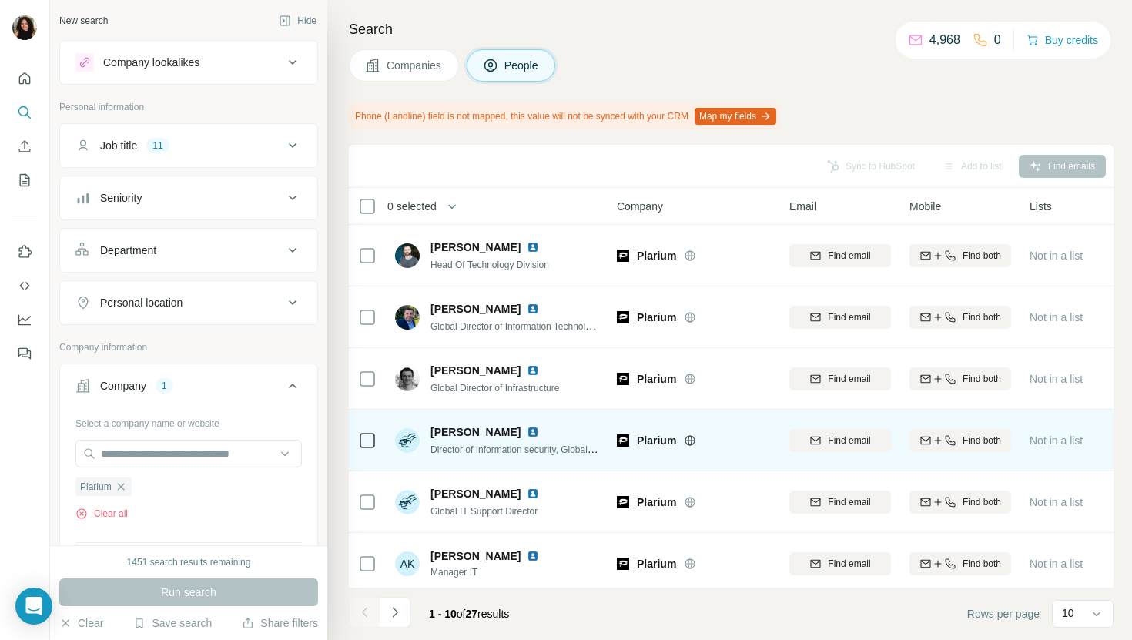
scroll to position [253, 0]
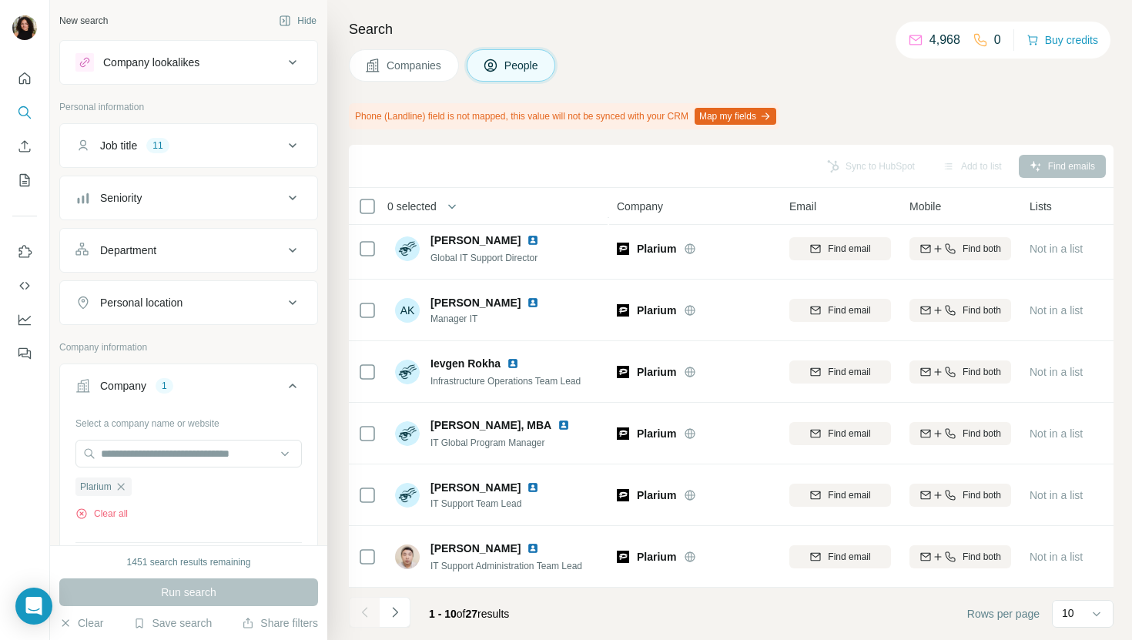
click at [403, 56] on button "Companies" at bounding box center [404, 65] width 110 height 32
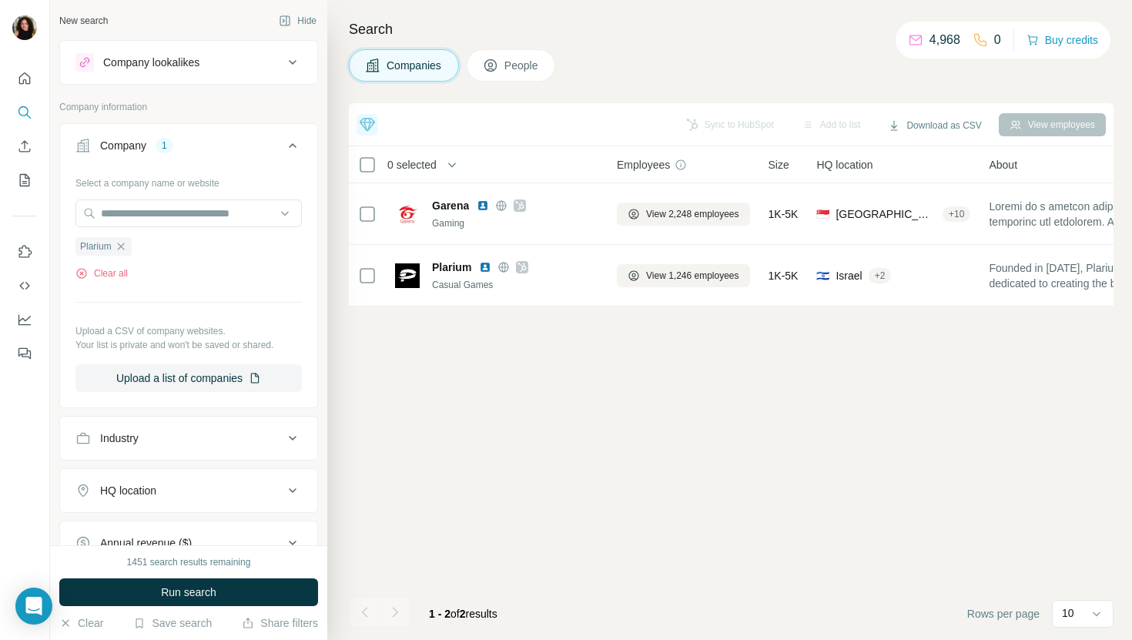
scroll to position [0, 0]
click at [236, 219] on input "text" at bounding box center [188, 213] width 226 height 28
paste input "**********"
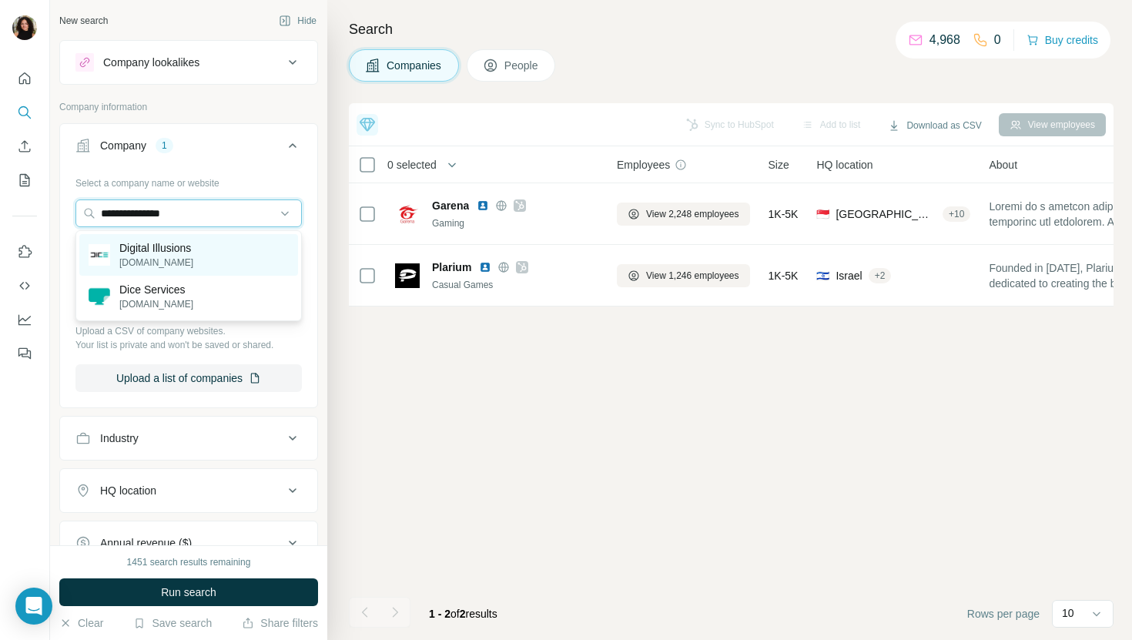
type input "**********"
click at [245, 259] on div "Digital Illusions dice.se" at bounding box center [188, 255] width 219 height 42
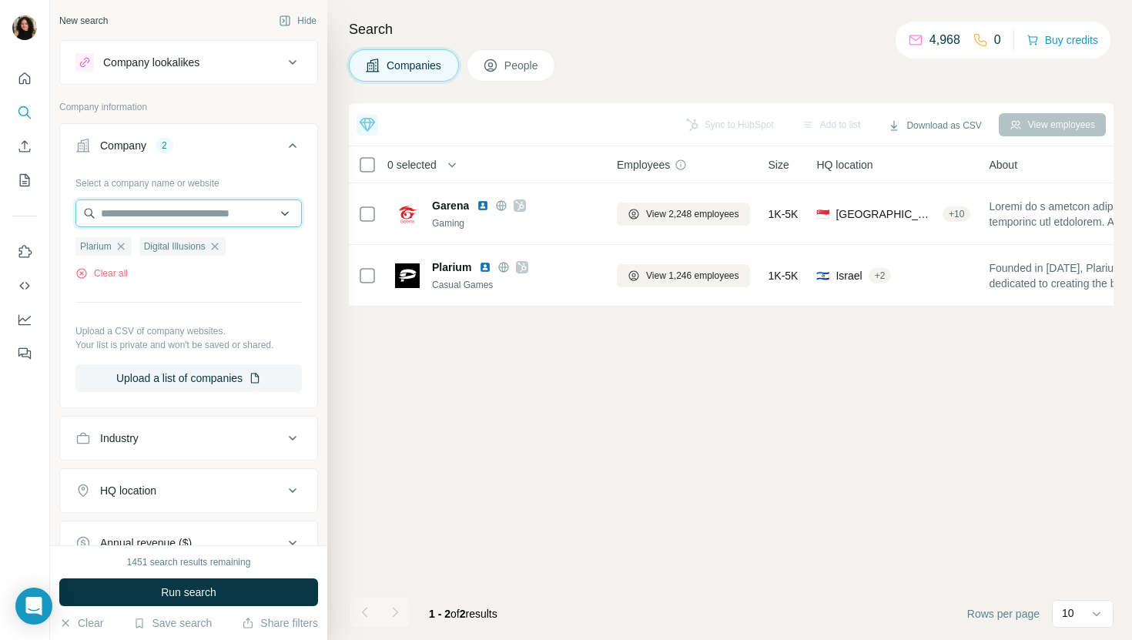
click at [209, 223] on input "text" at bounding box center [188, 213] width 226 height 28
paste input "**********"
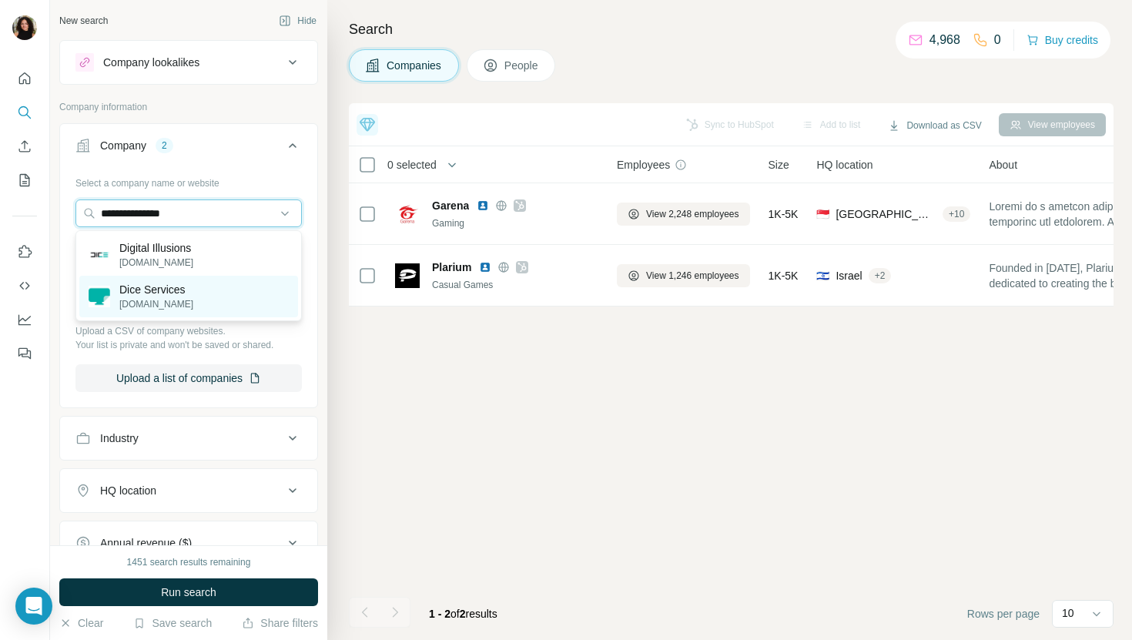
type input "**********"
click at [221, 288] on div "Dice Services dice.services" at bounding box center [188, 297] width 219 height 42
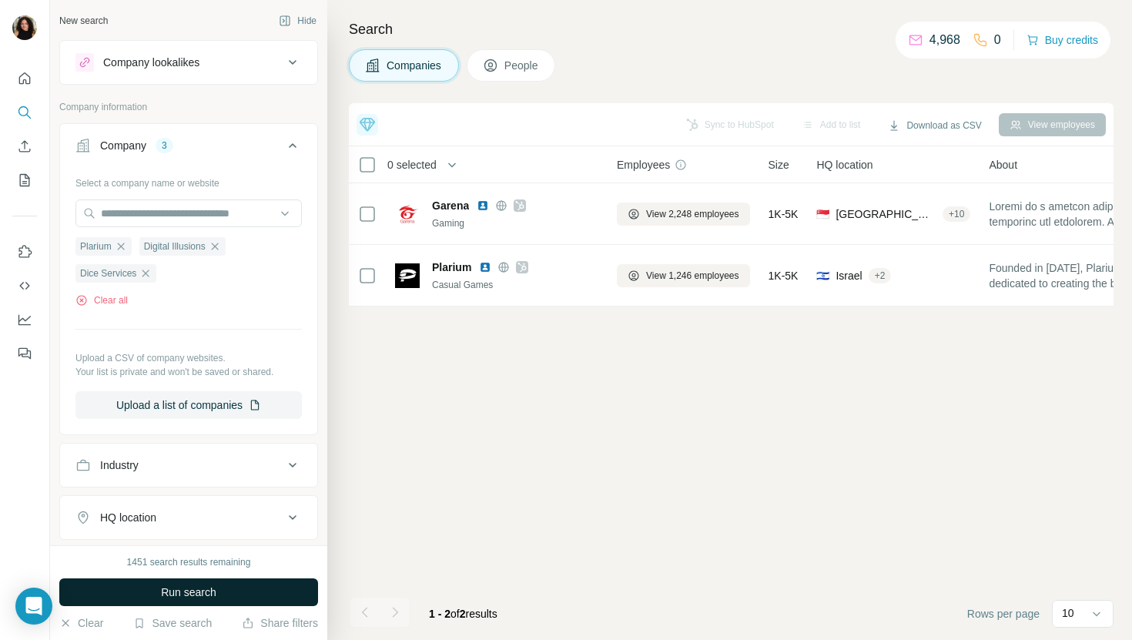
click at [228, 588] on button "Run search" at bounding box center [188, 592] width 259 height 28
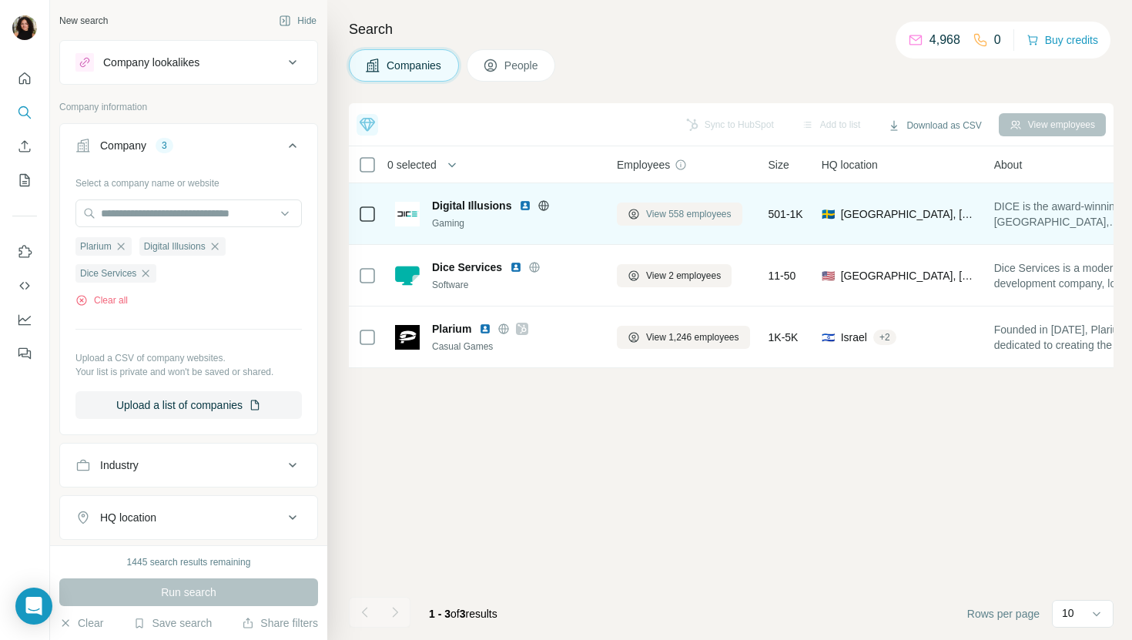
click at [697, 212] on span "View 558 employees" at bounding box center [688, 214] width 85 height 14
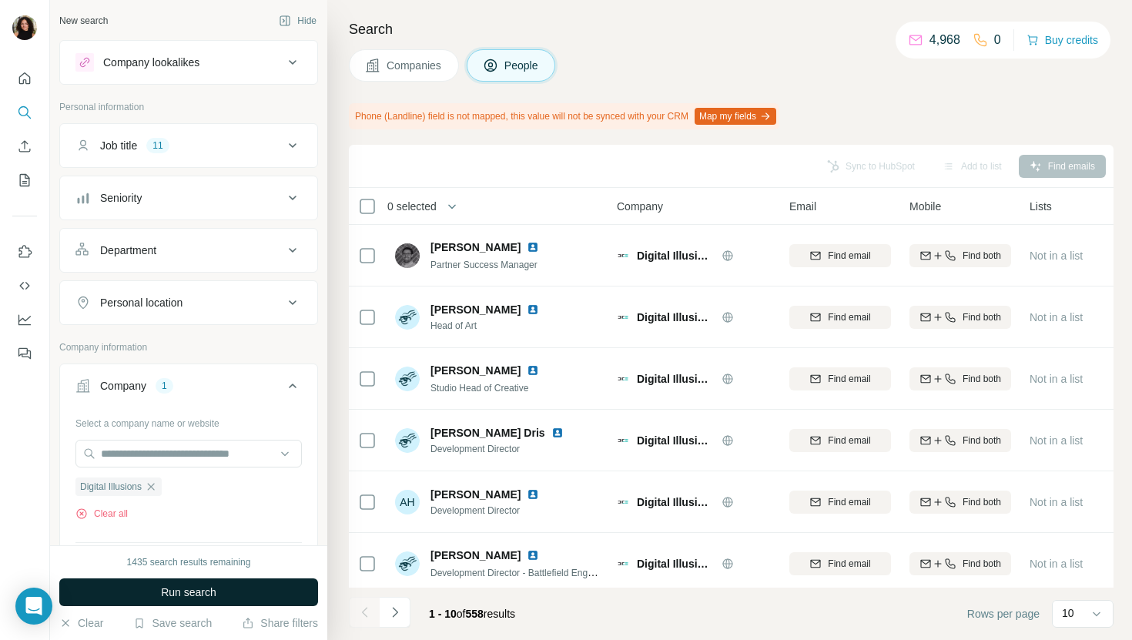
click at [179, 594] on span "Run search" at bounding box center [188, 591] width 55 height 15
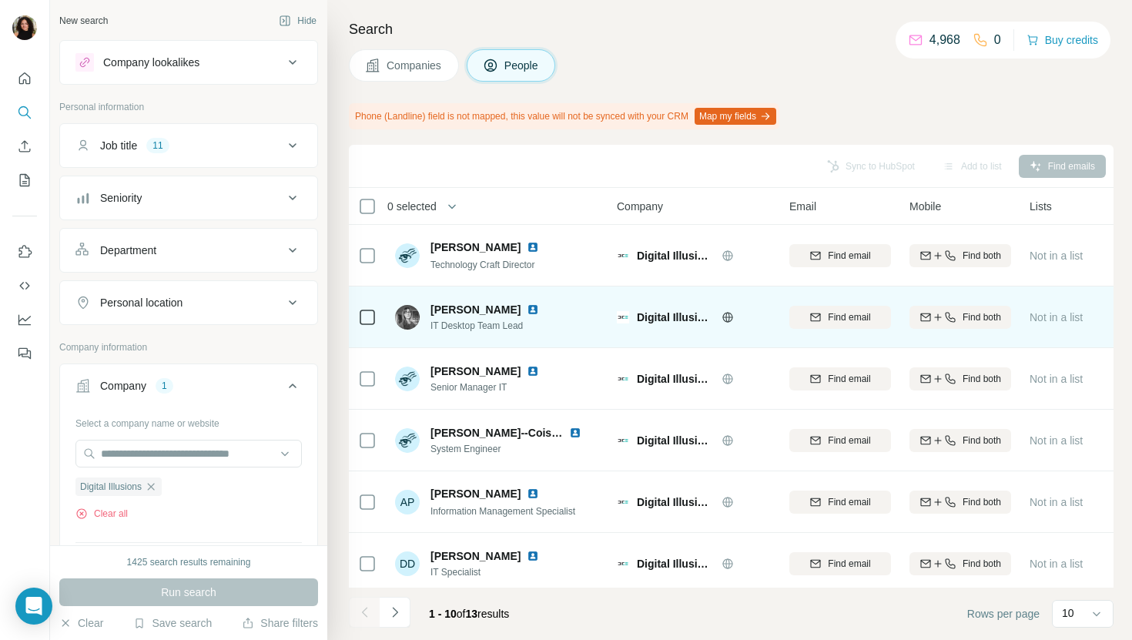
click at [527, 310] on img at bounding box center [533, 309] width 12 height 12
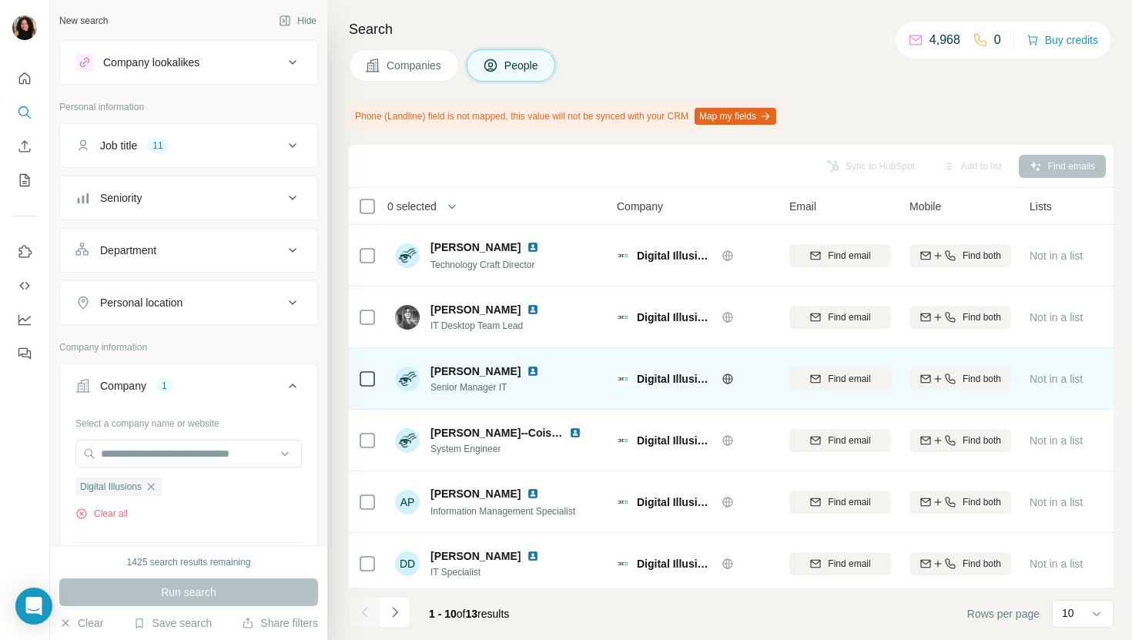
click at [527, 373] on img at bounding box center [533, 371] width 12 height 12
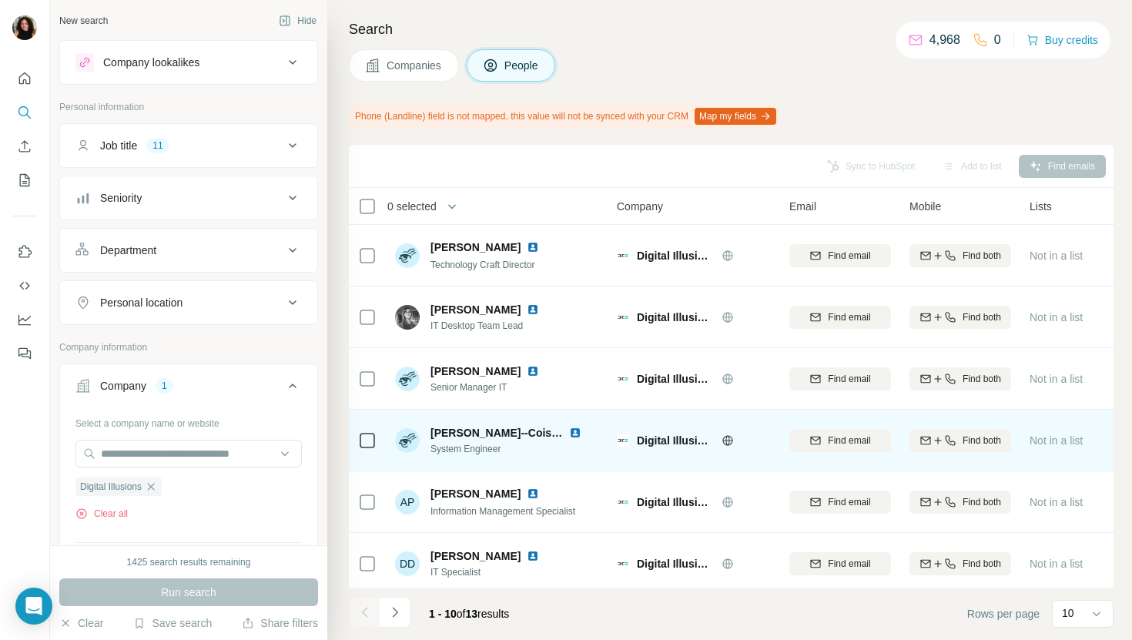
click at [569, 431] on img at bounding box center [575, 433] width 12 height 12
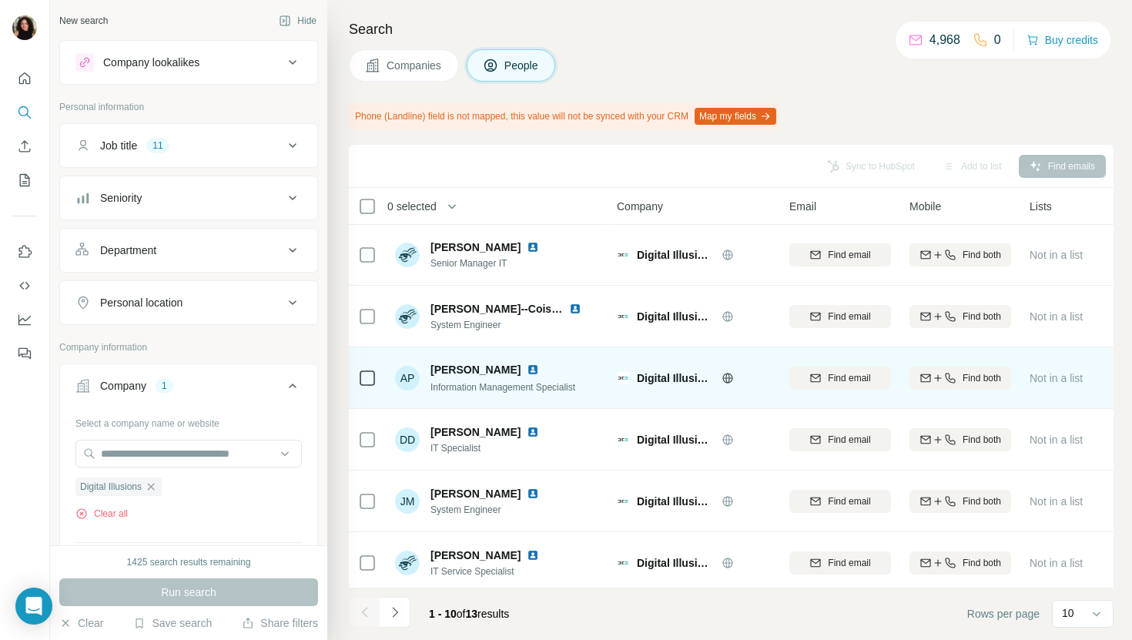
scroll to position [161, 0]
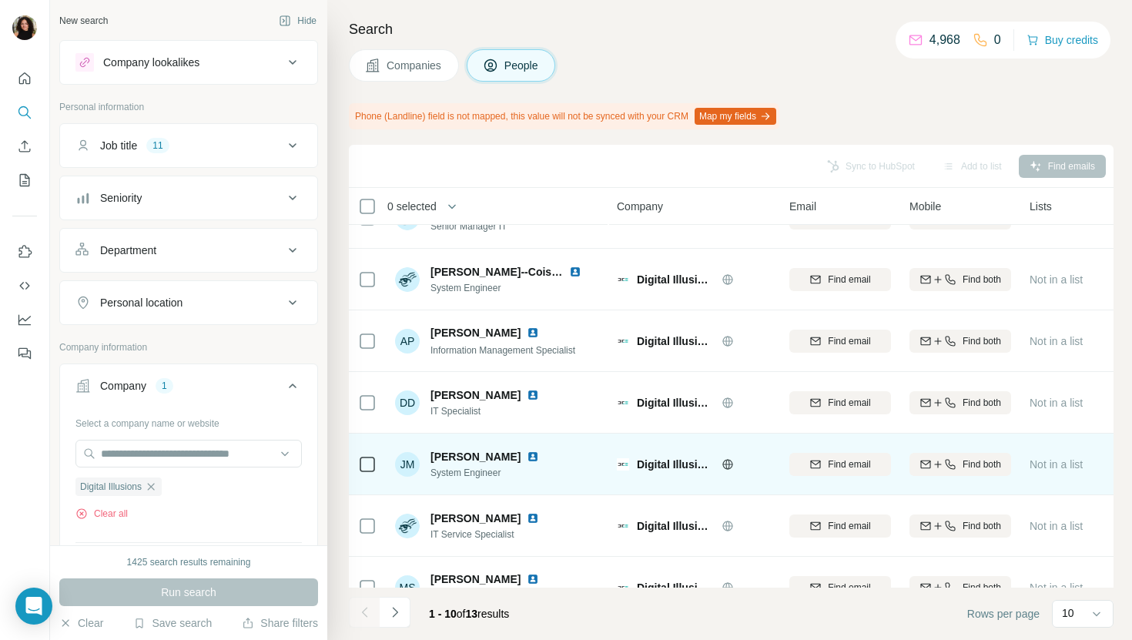
click at [539, 453] on img at bounding box center [533, 456] width 12 height 12
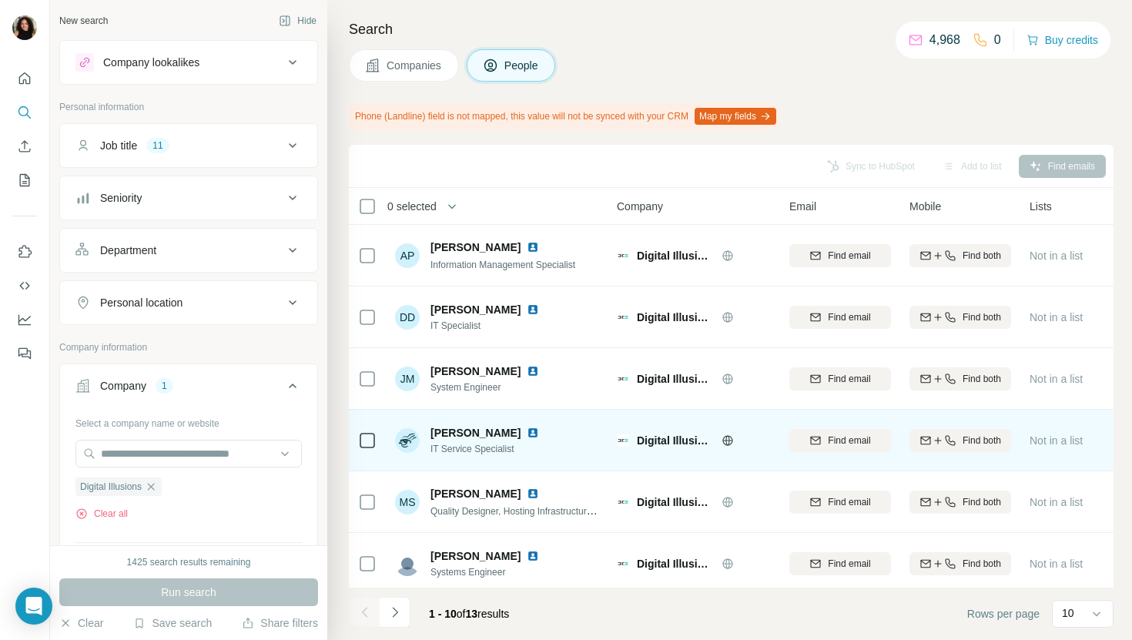
scroll to position [253, 0]
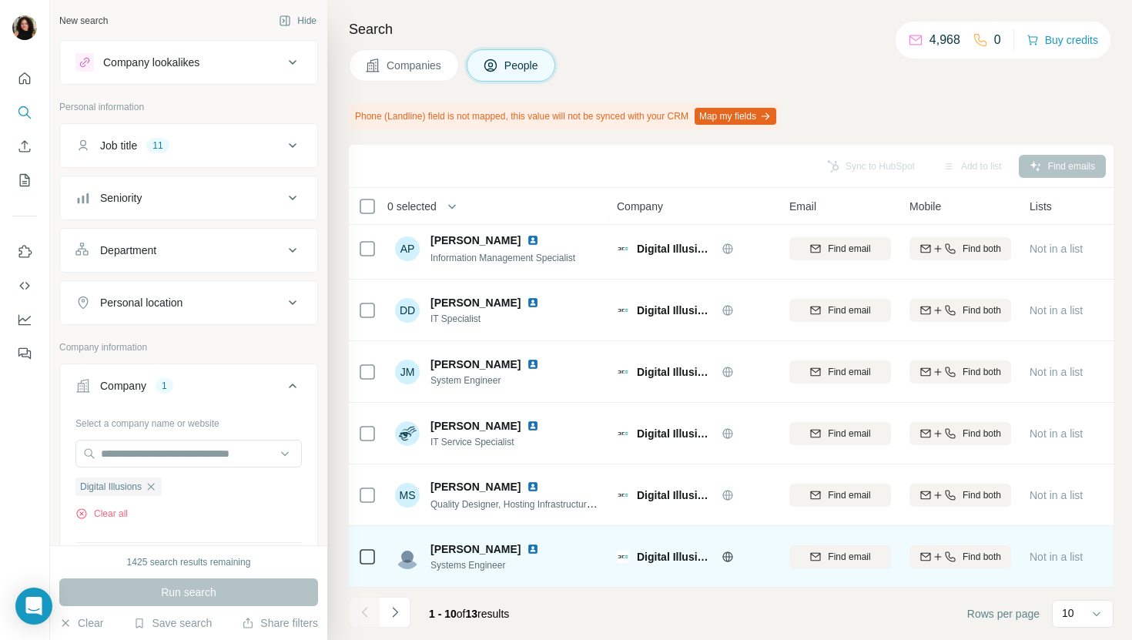
click at [527, 544] on img at bounding box center [533, 549] width 12 height 12
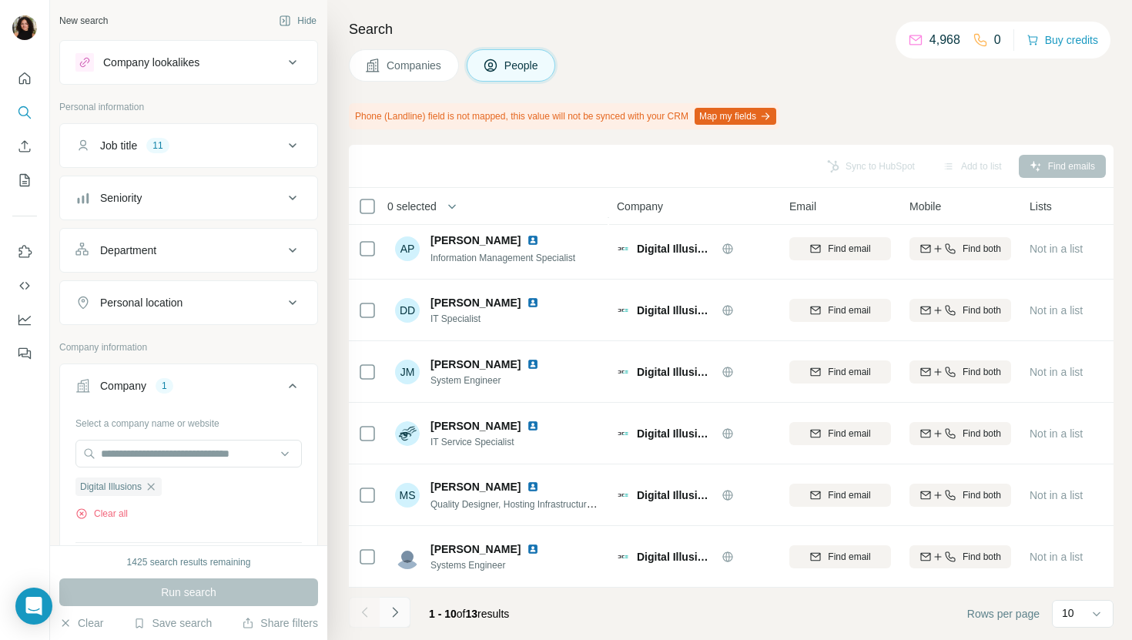
click at [400, 620] on button "Navigate to next page" at bounding box center [395, 612] width 31 height 31
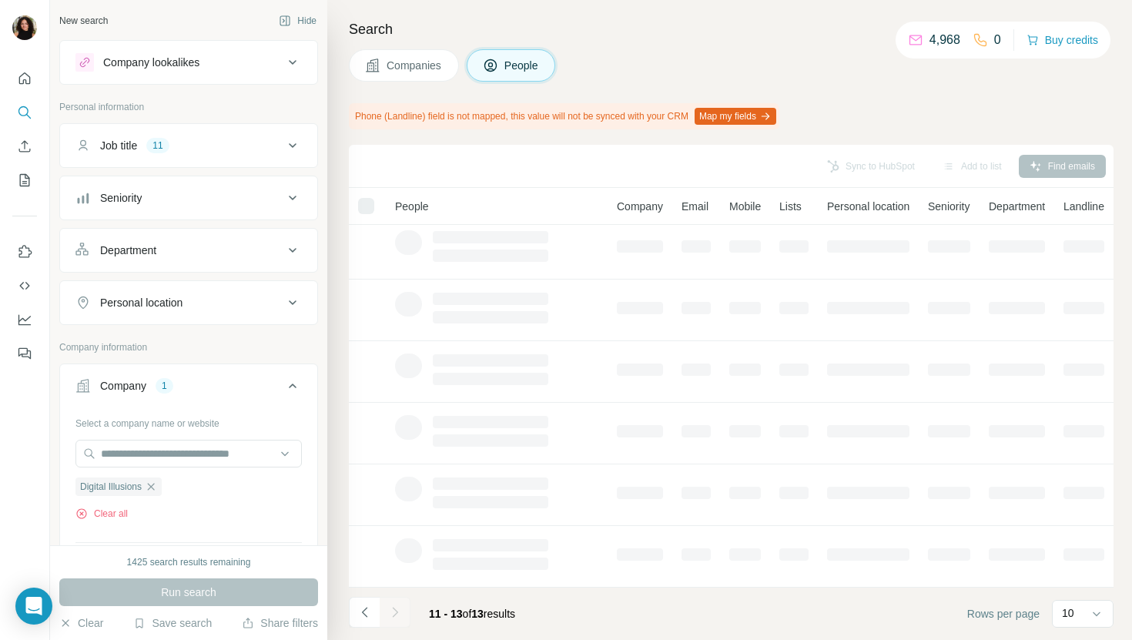
scroll to position [0, 0]
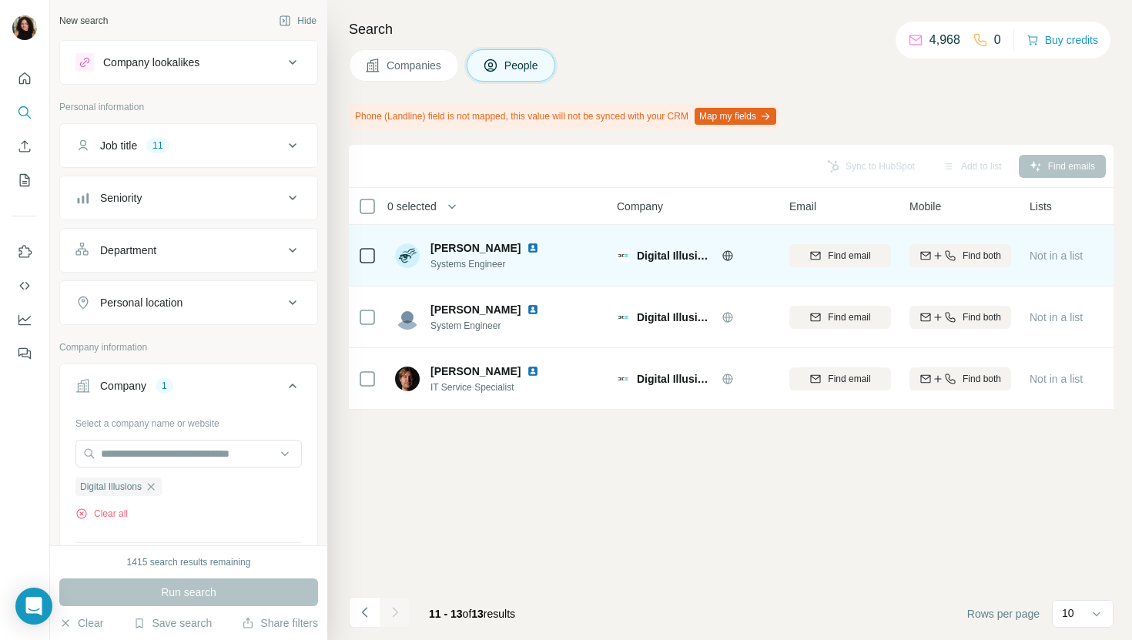
click at [533, 246] on img at bounding box center [533, 248] width 12 height 12
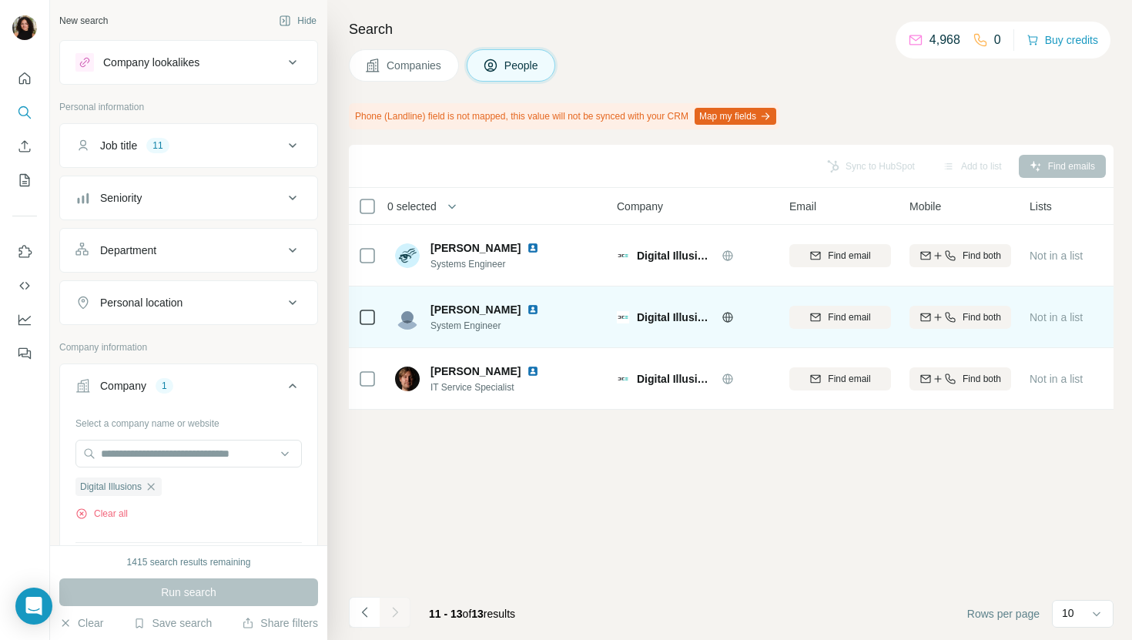
click at [530, 307] on img at bounding box center [533, 309] width 12 height 12
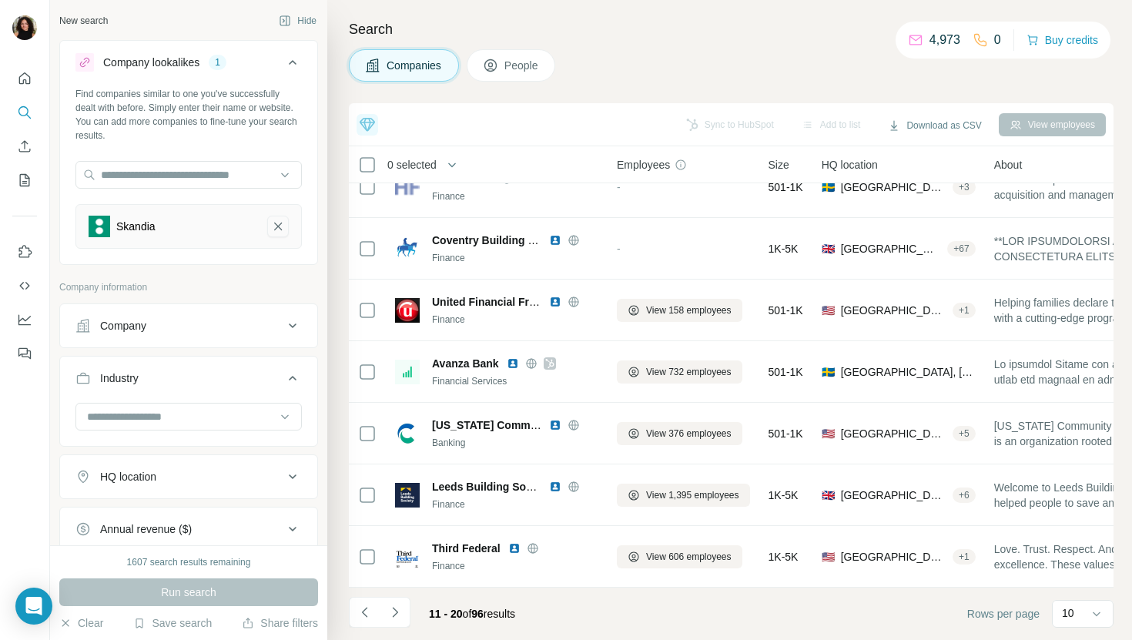
click at [275, 223] on icon "Skandia-remove-button" at bounding box center [278, 227] width 8 height 8
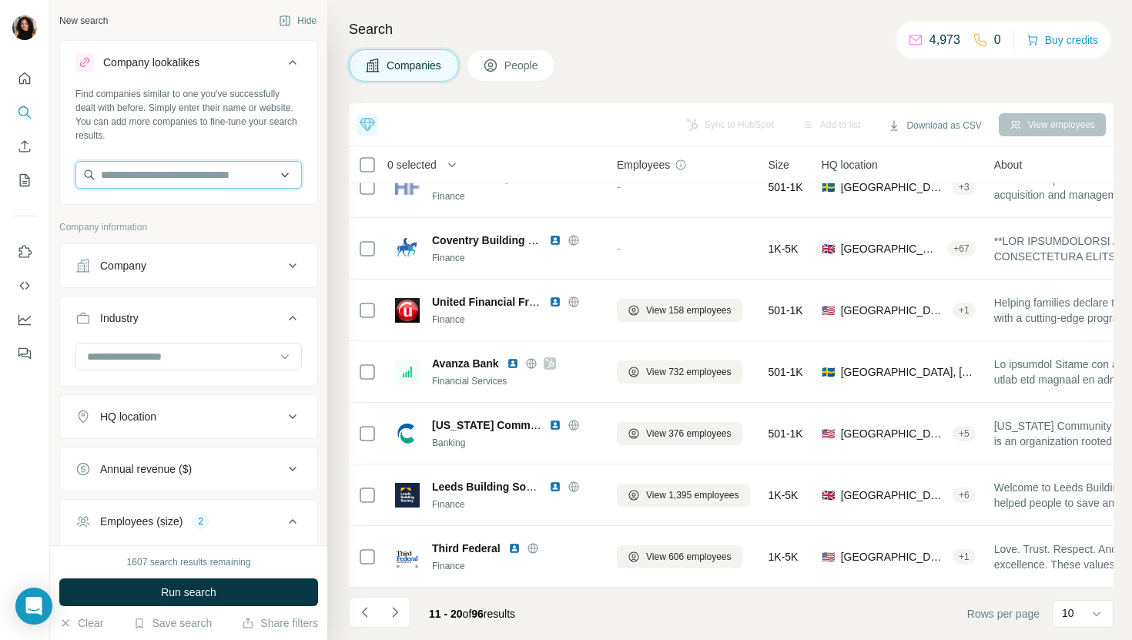
click at [200, 172] on input "text" at bounding box center [188, 175] width 226 height 28
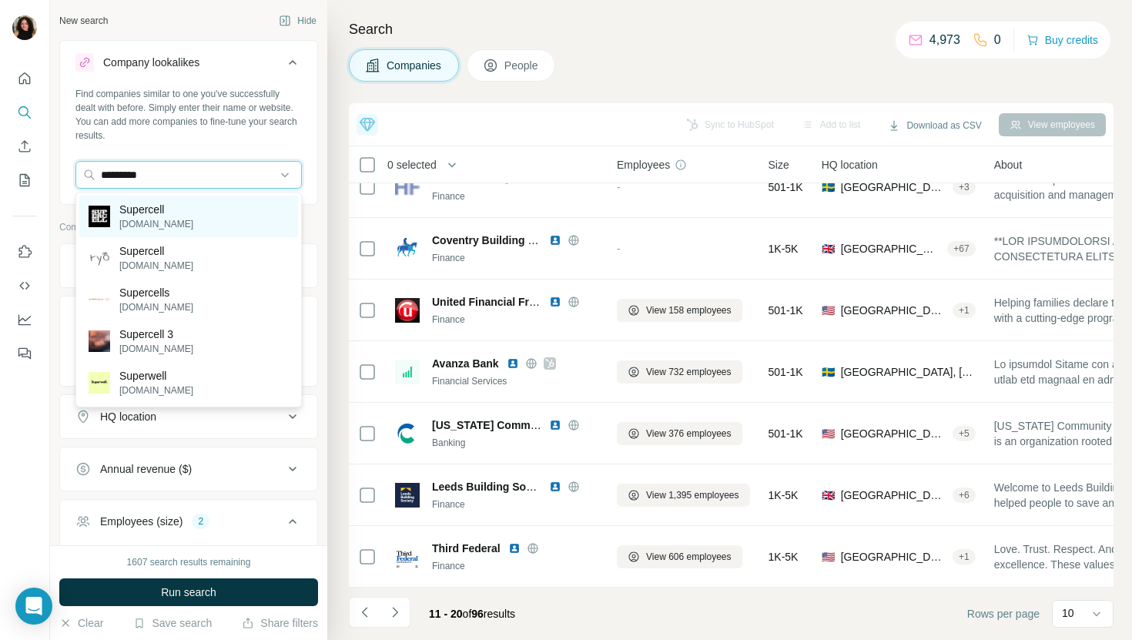
type input "*********"
click at [196, 217] on div "Supercell [DOMAIN_NAME]" at bounding box center [188, 217] width 219 height 42
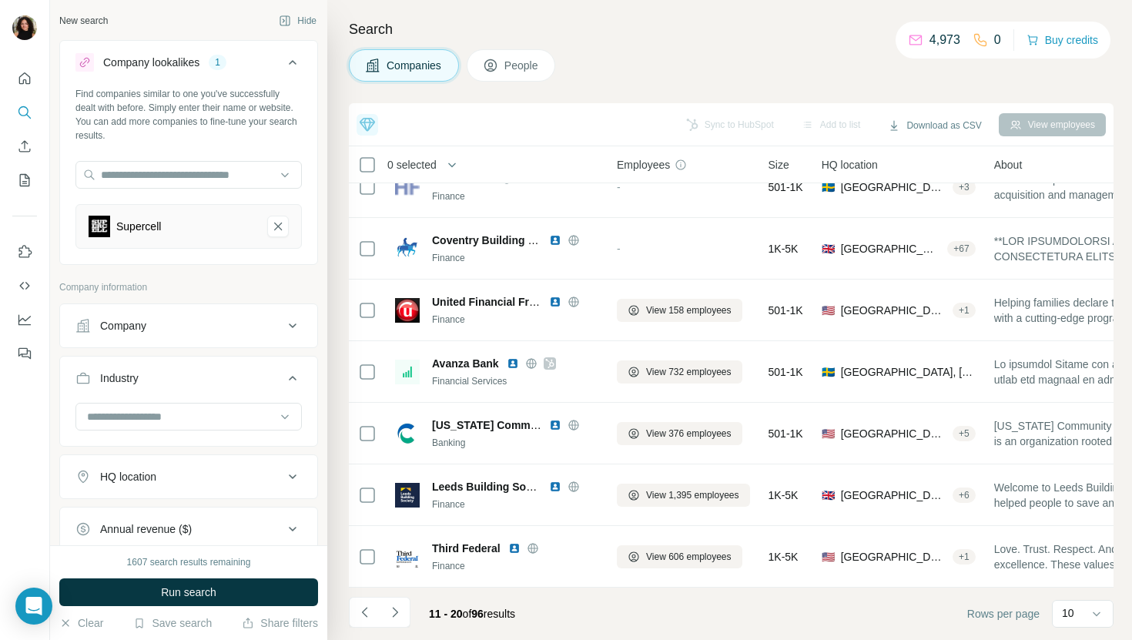
click at [206, 586] on span "Run search" at bounding box center [188, 591] width 55 height 15
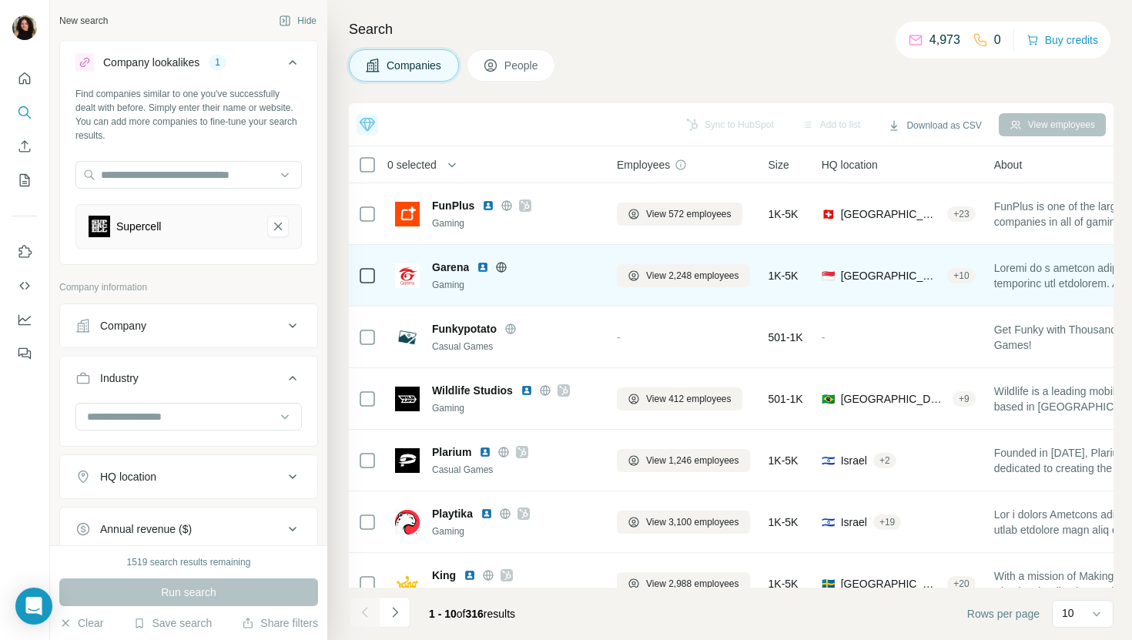
click at [487, 266] on img at bounding box center [483, 267] width 12 height 12
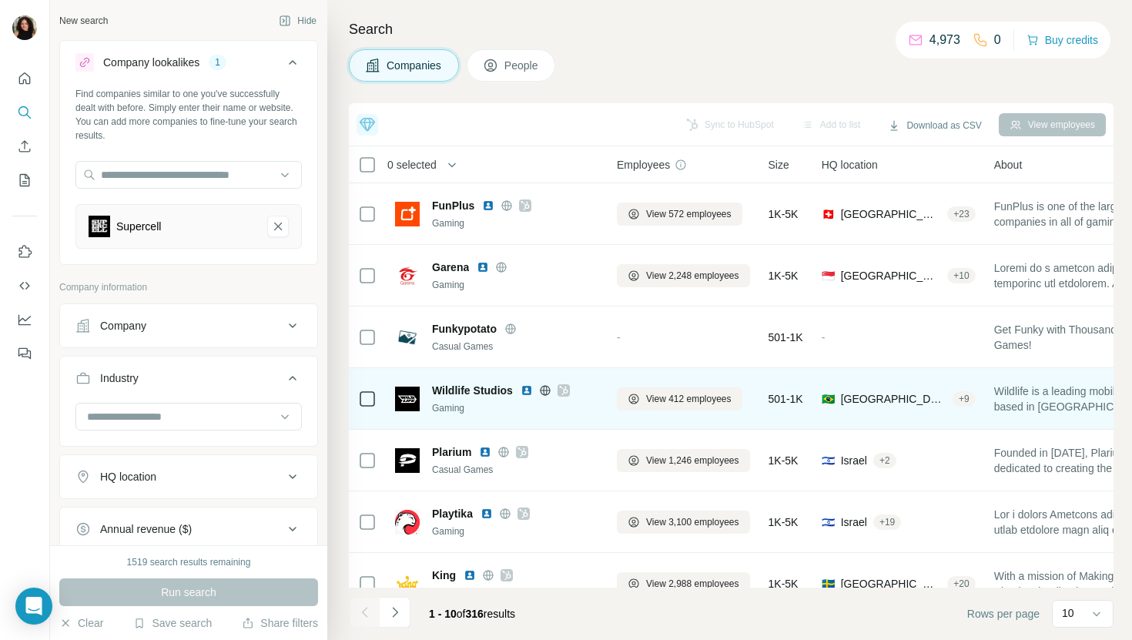
click at [527, 393] on img at bounding box center [526, 390] width 12 height 12
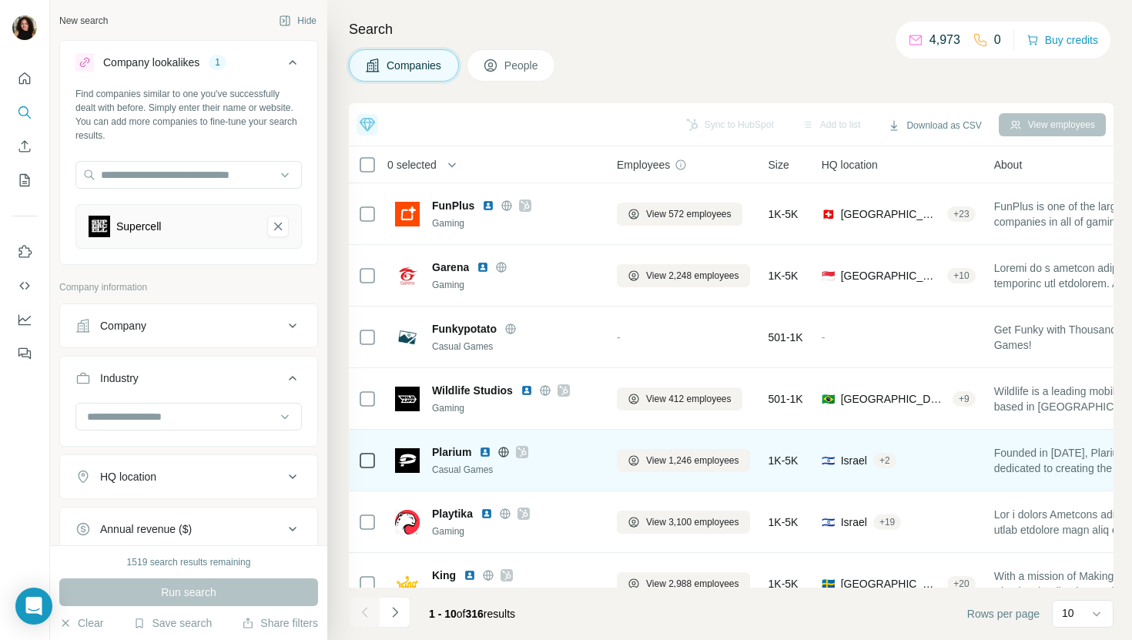
click at [481, 447] on img at bounding box center [485, 452] width 12 height 12
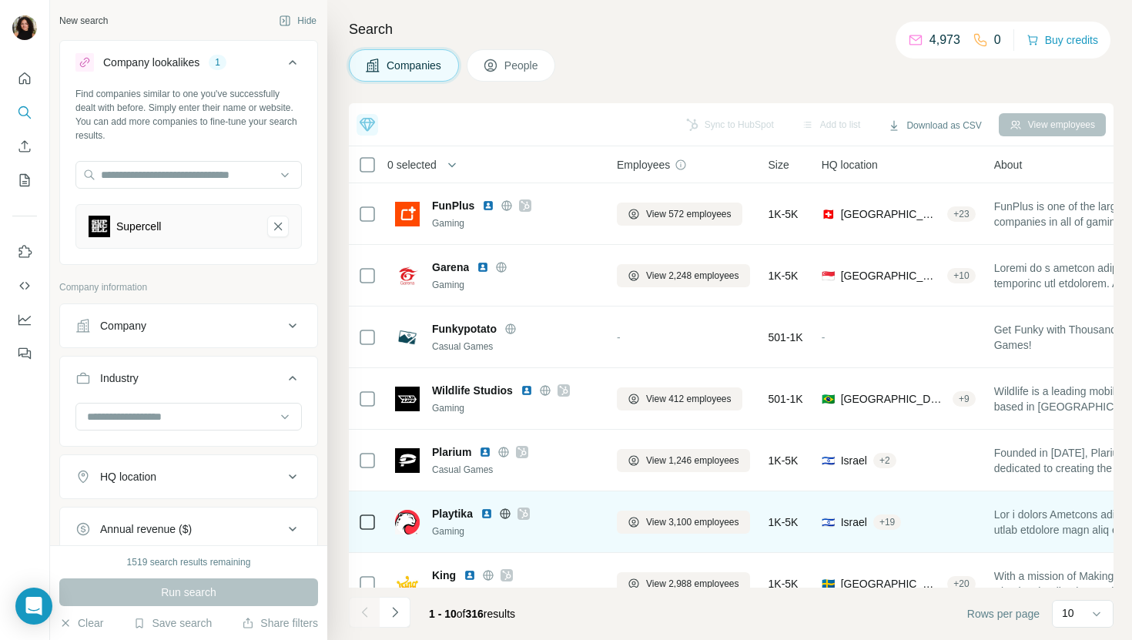
click at [485, 515] on img at bounding box center [486, 513] width 12 height 12
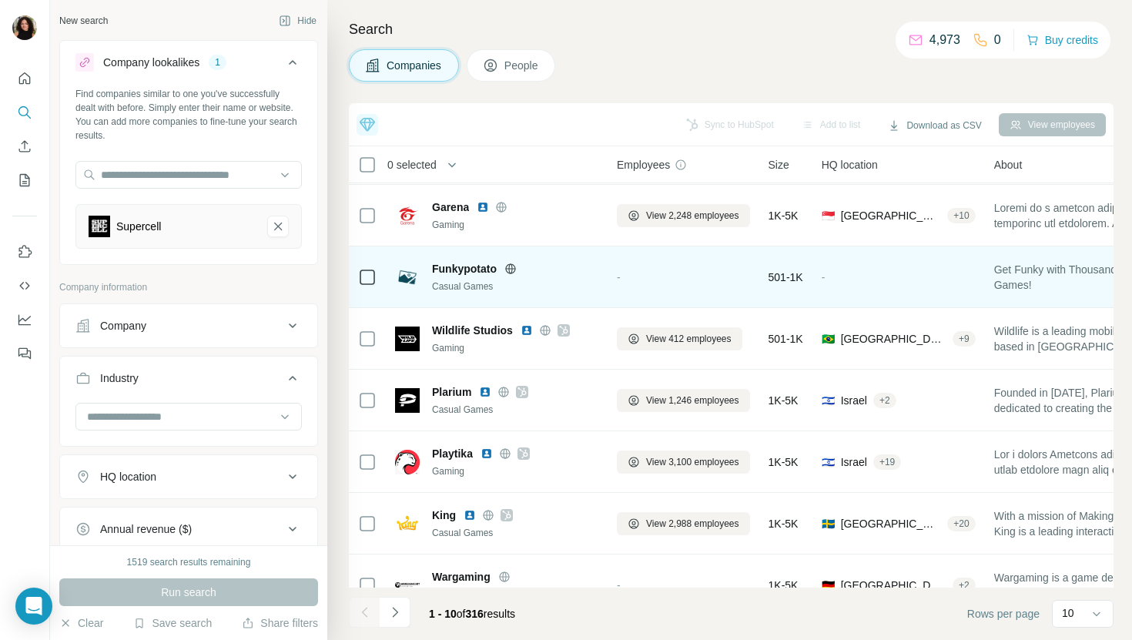
scroll to position [119, 0]
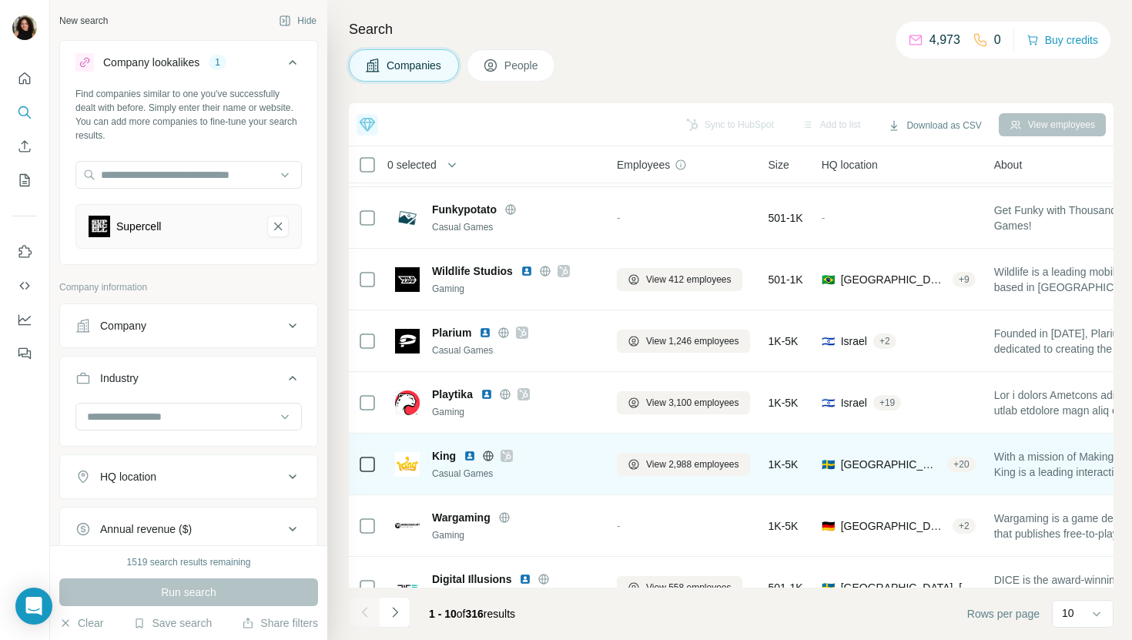
click at [469, 453] on img at bounding box center [469, 456] width 12 height 12
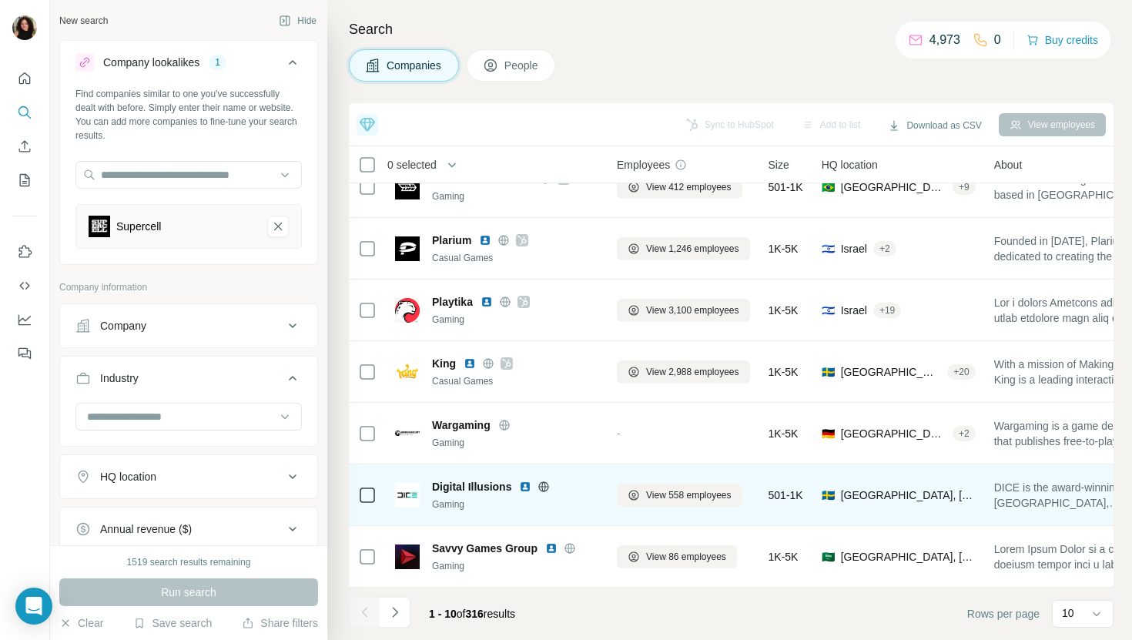
click at [526, 487] on img at bounding box center [525, 486] width 12 height 12
